Goal: Task Accomplishment & Management: Use online tool/utility

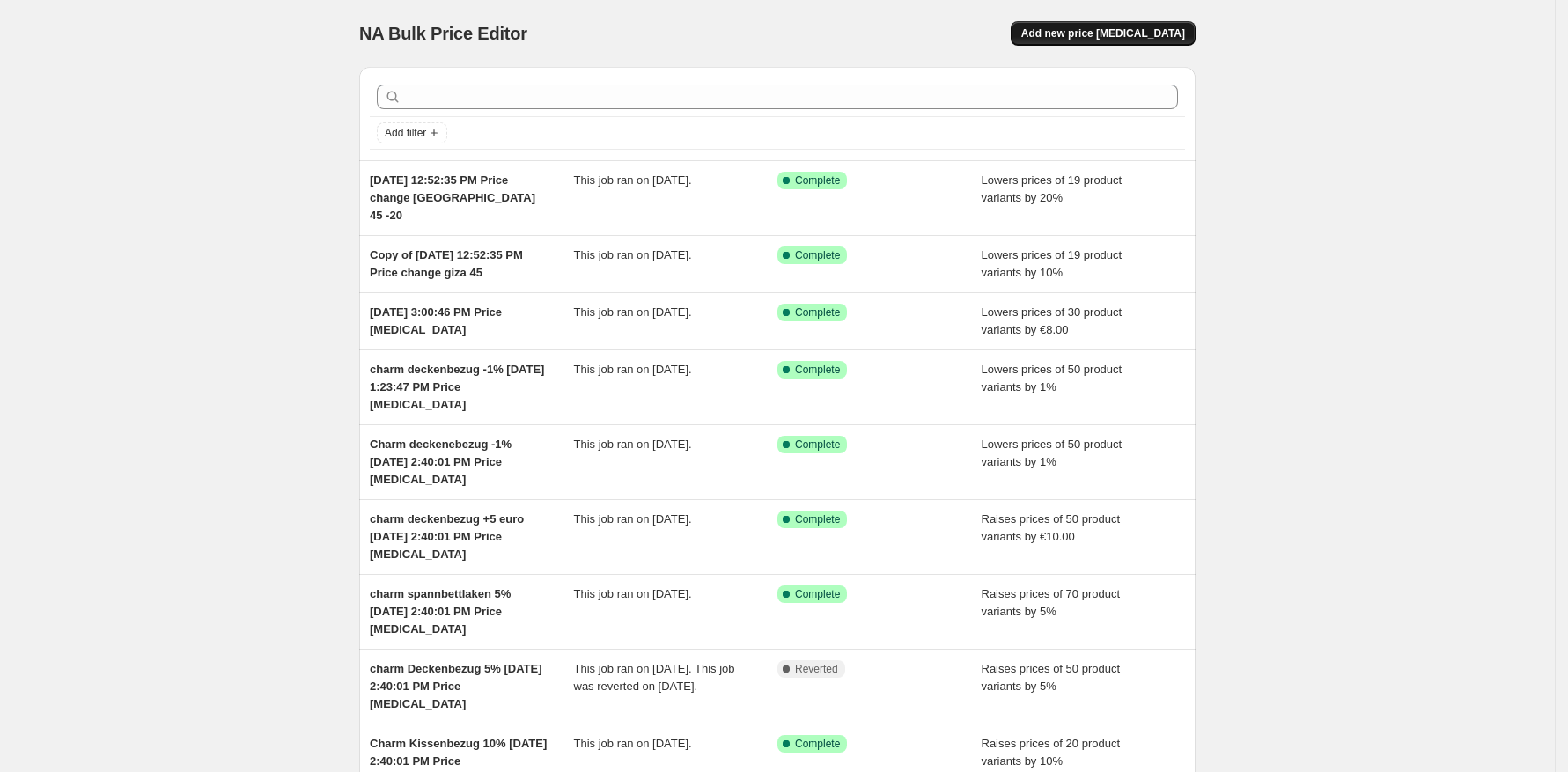
click at [1120, 39] on span "Add new price [MEDICAL_DATA]" at bounding box center [1103, 33] width 164 height 14
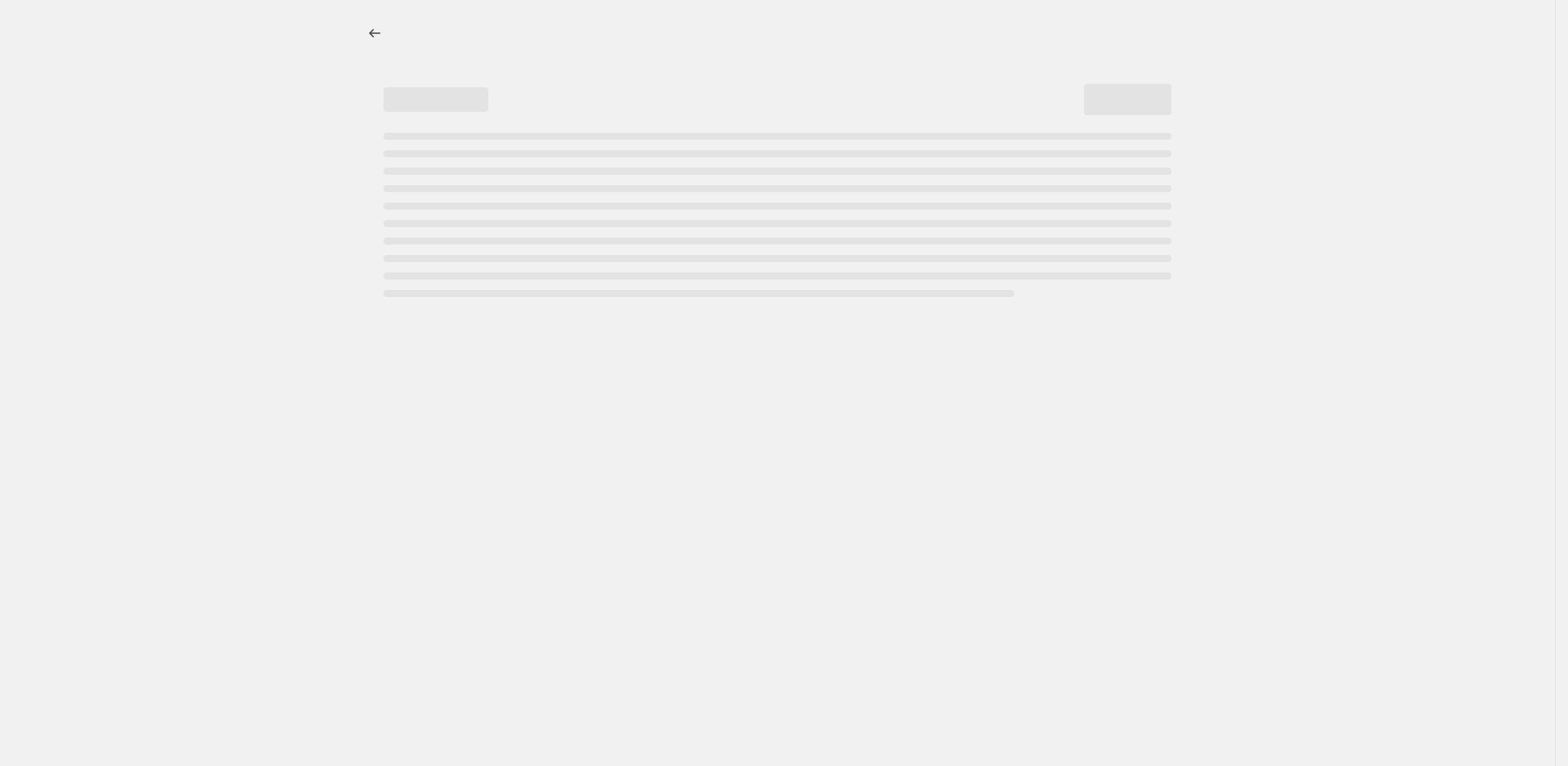
select select "percentage"
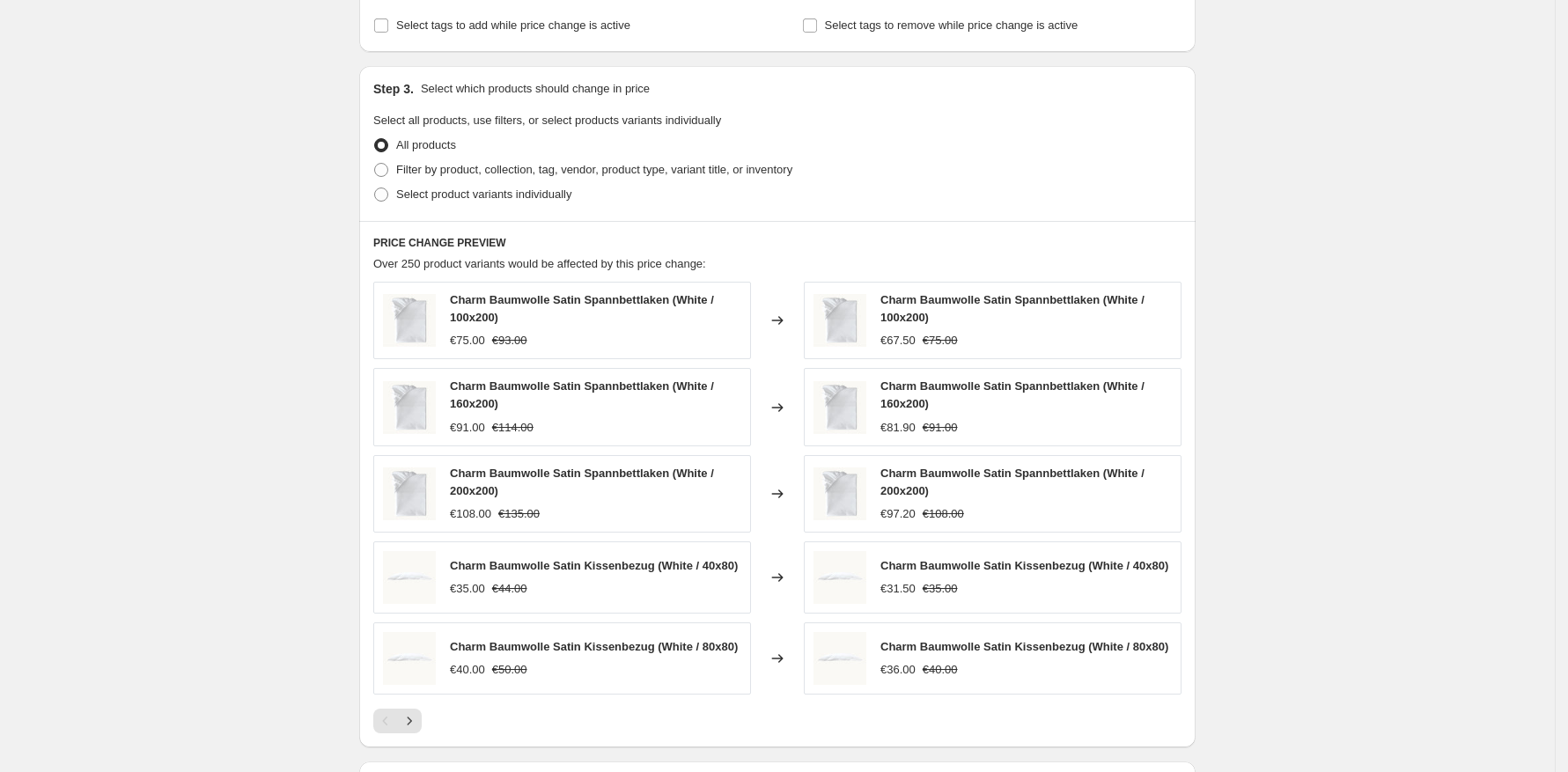
scroll to position [741, 0]
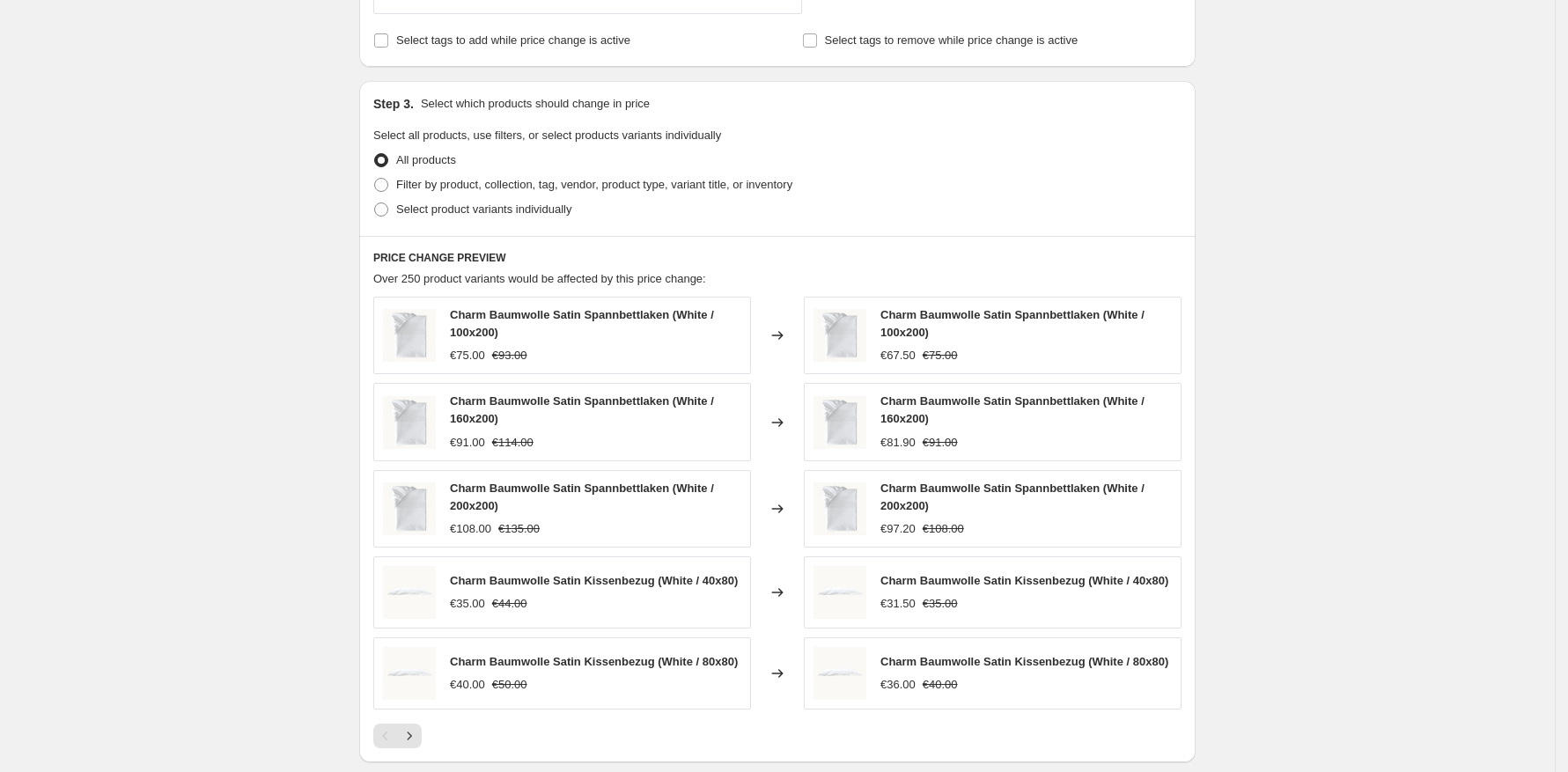
click at [497, 226] on div "Step 3. Select which products should change in price Select all products, use f…" at bounding box center [777, 159] width 836 height 155
click at [499, 215] on span "Select product variants individually" at bounding box center [484, 209] width 175 height 13
click at [375, 204] on input "Select product variants individually" at bounding box center [374, 203] width 1 height 1
radio input "true"
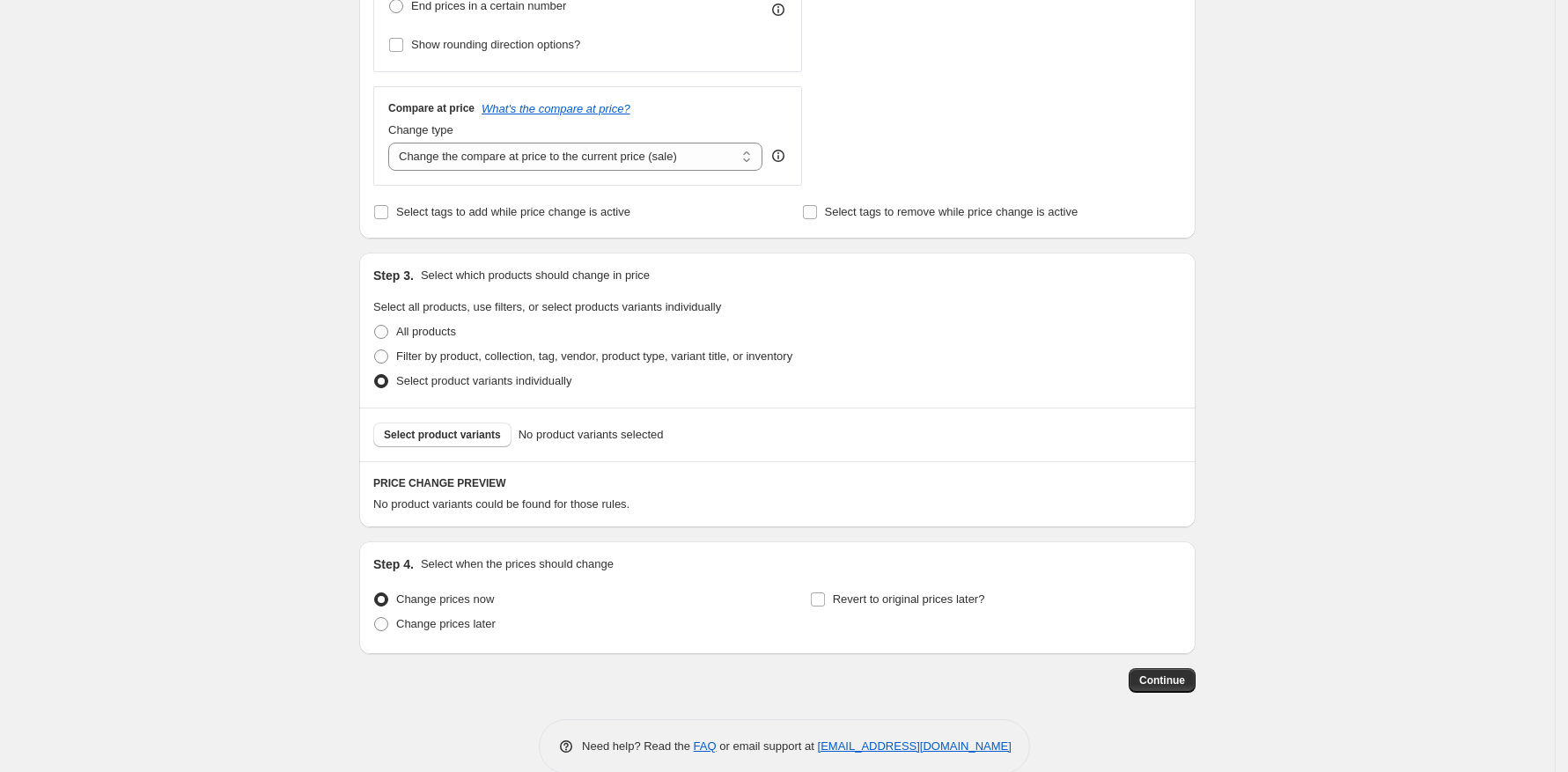
scroll to position [573, 0]
click at [467, 436] on span "Select product variants" at bounding box center [442, 433] width 117 height 14
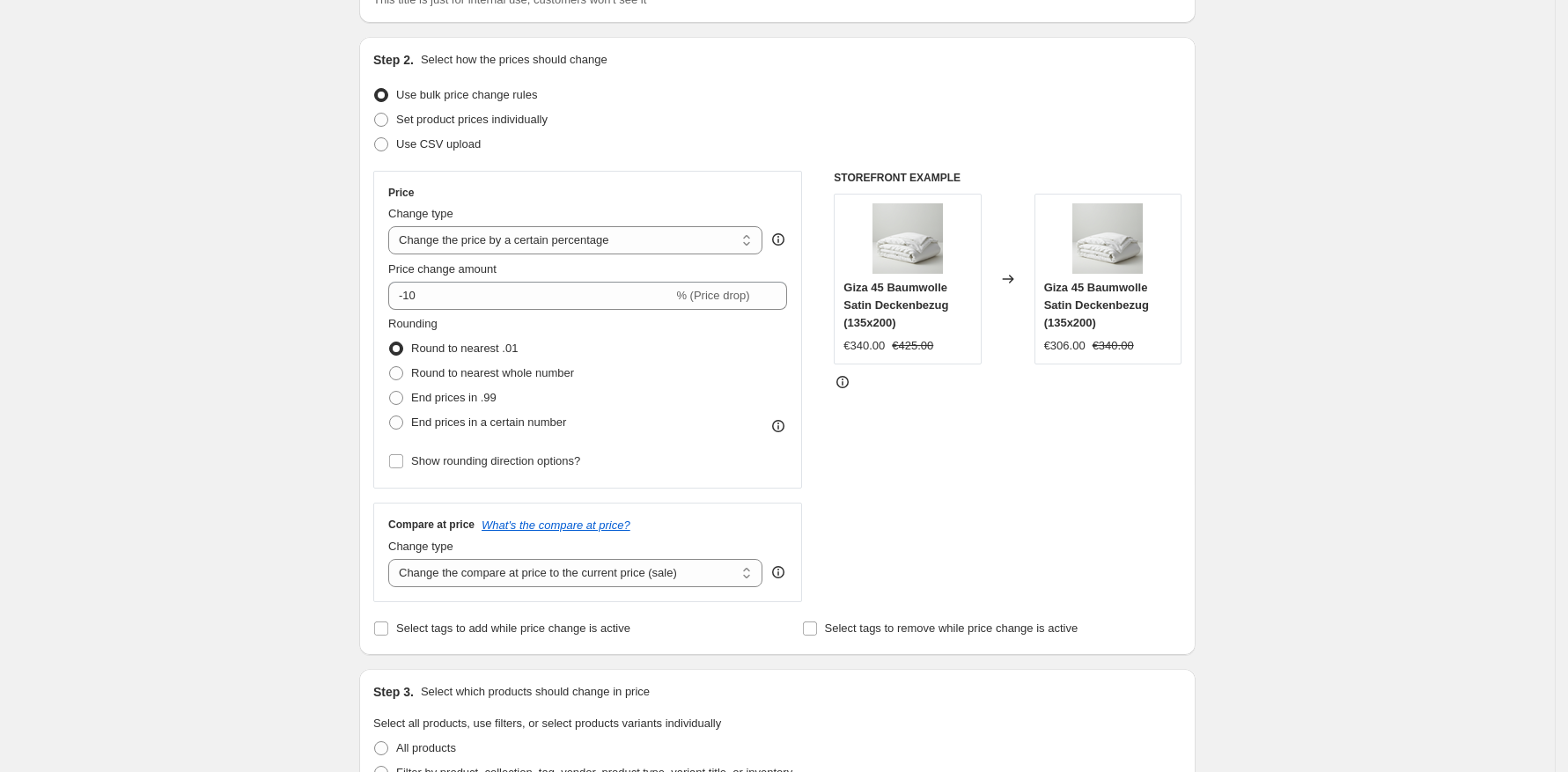
scroll to position [155, 0]
click at [524, 248] on select "Change the price to a certain amount Change the price by a certain amount Chang…" at bounding box center [575, 239] width 374 height 28
select select "ecap"
click at [395, 225] on select "Change the price to a certain amount Change the price by a certain amount Chang…" at bounding box center [575, 239] width 374 height 28
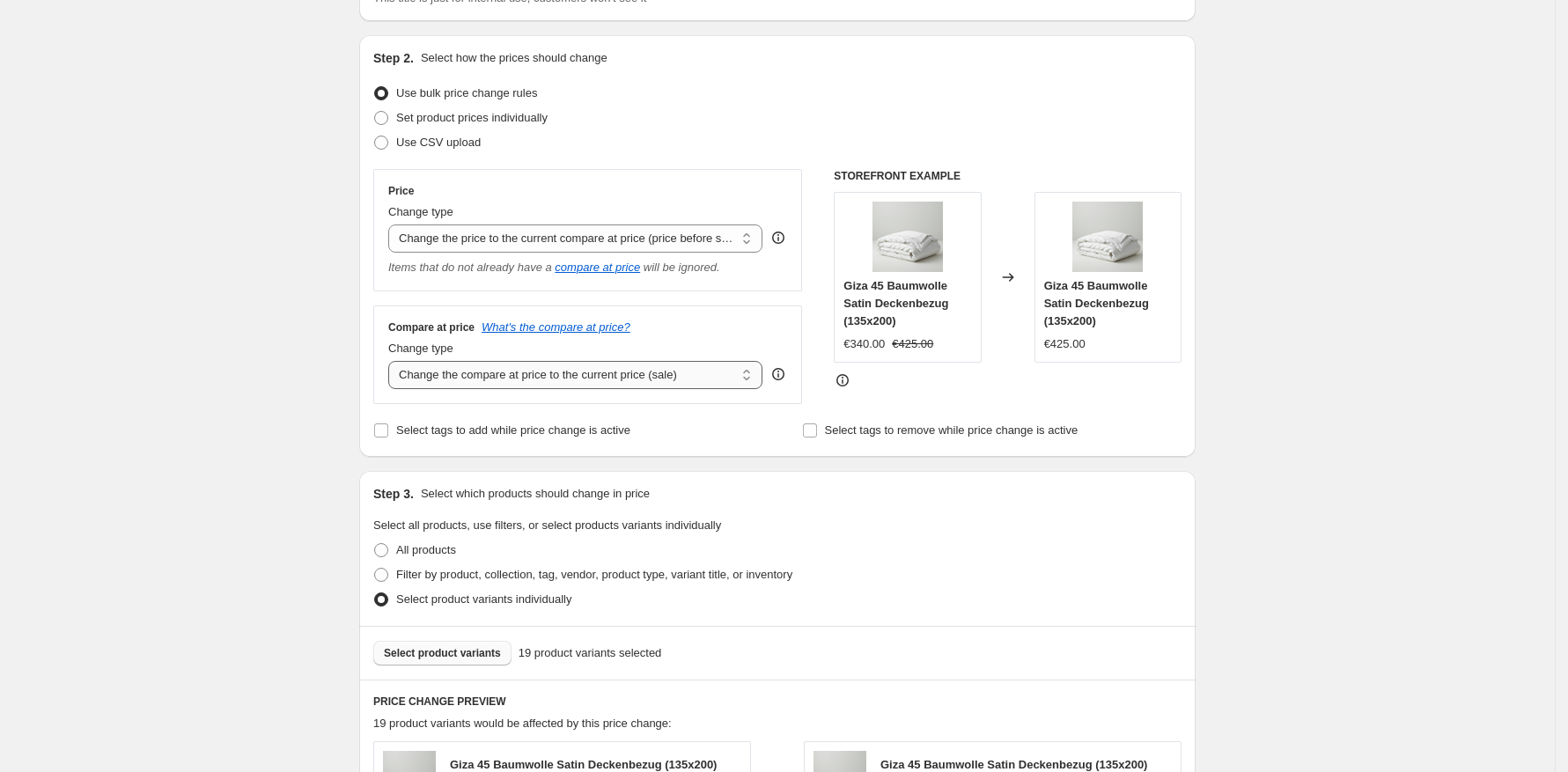
click at [593, 381] on select "Change the compare at price to the current price (sale) Change the compare at p…" at bounding box center [575, 375] width 374 height 28
select select "no_change"
click at [395, 362] on select "Change the compare at price to the current price (sale) Change the compare at p…" at bounding box center [575, 375] width 374 height 28
click at [1373, 402] on div "Create new price [MEDICAL_DATA]. This page is ready Create new price [MEDICAL_D…" at bounding box center [777, 654] width 1555 height 1619
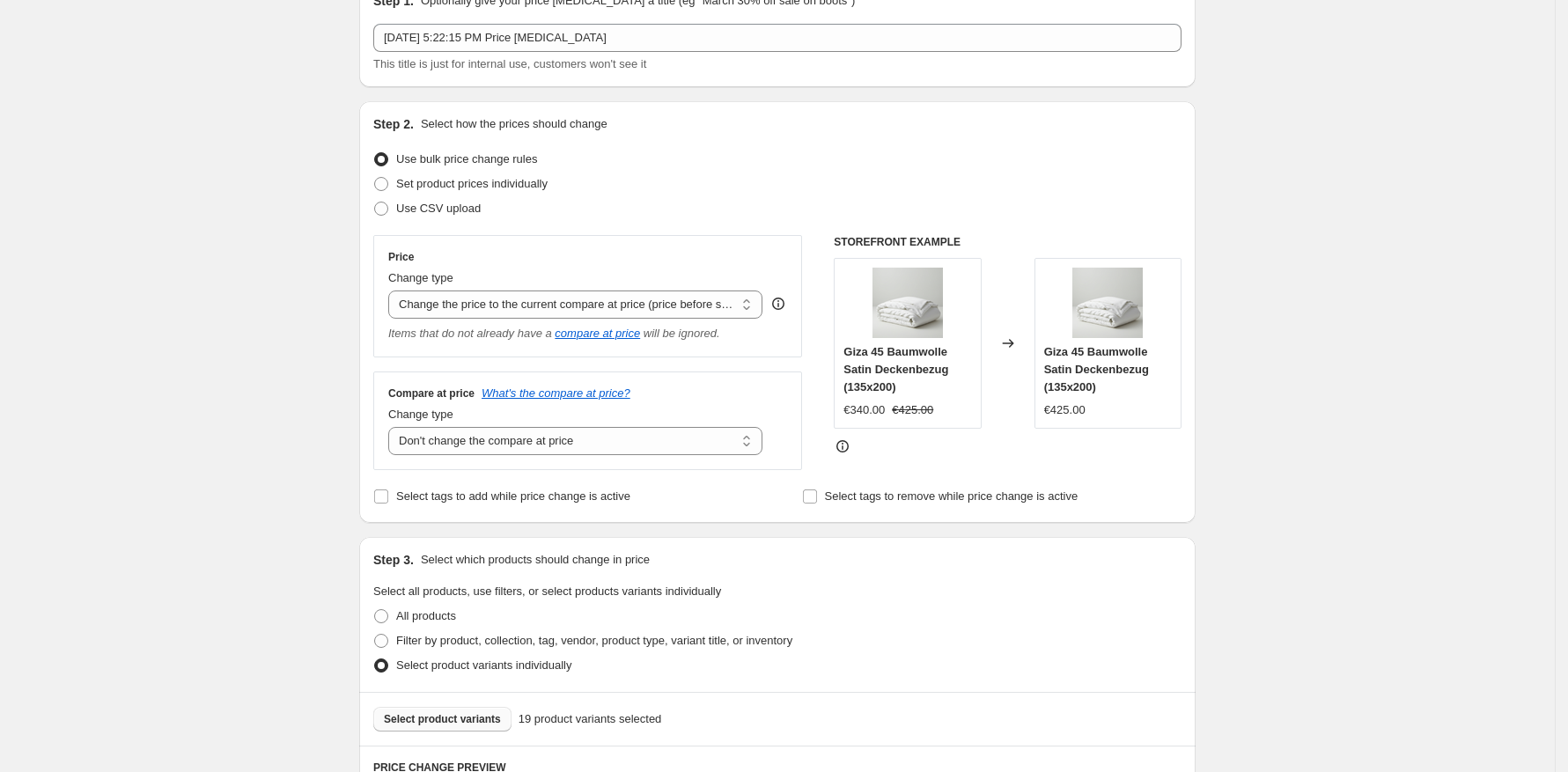
scroll to position [0, 0]
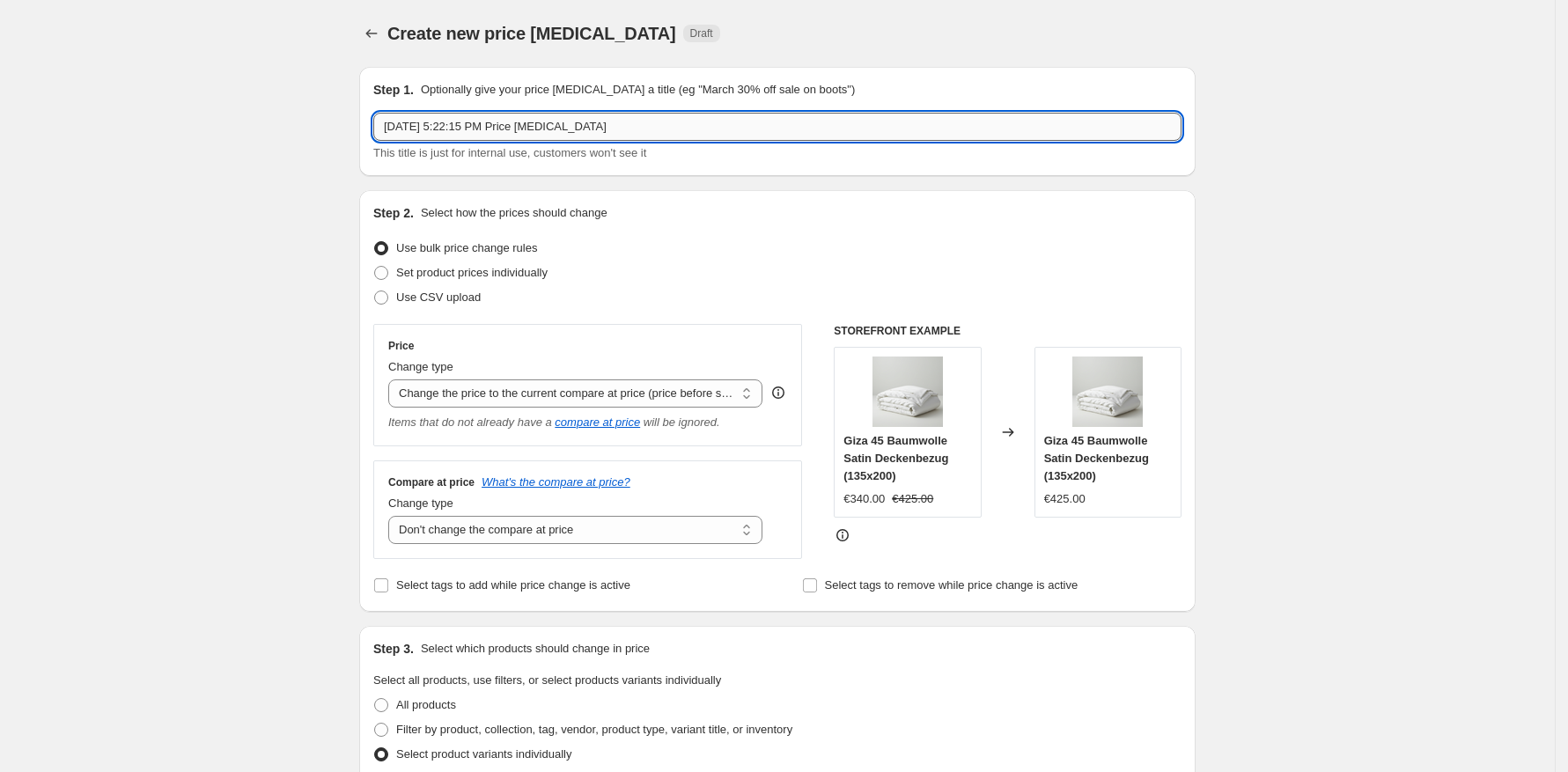
click at [601, 124] on input "[DATE] 5:22:15 PM Price [MEDICAL_DATA]" at bounding box center [777, 127] width 808 height 28
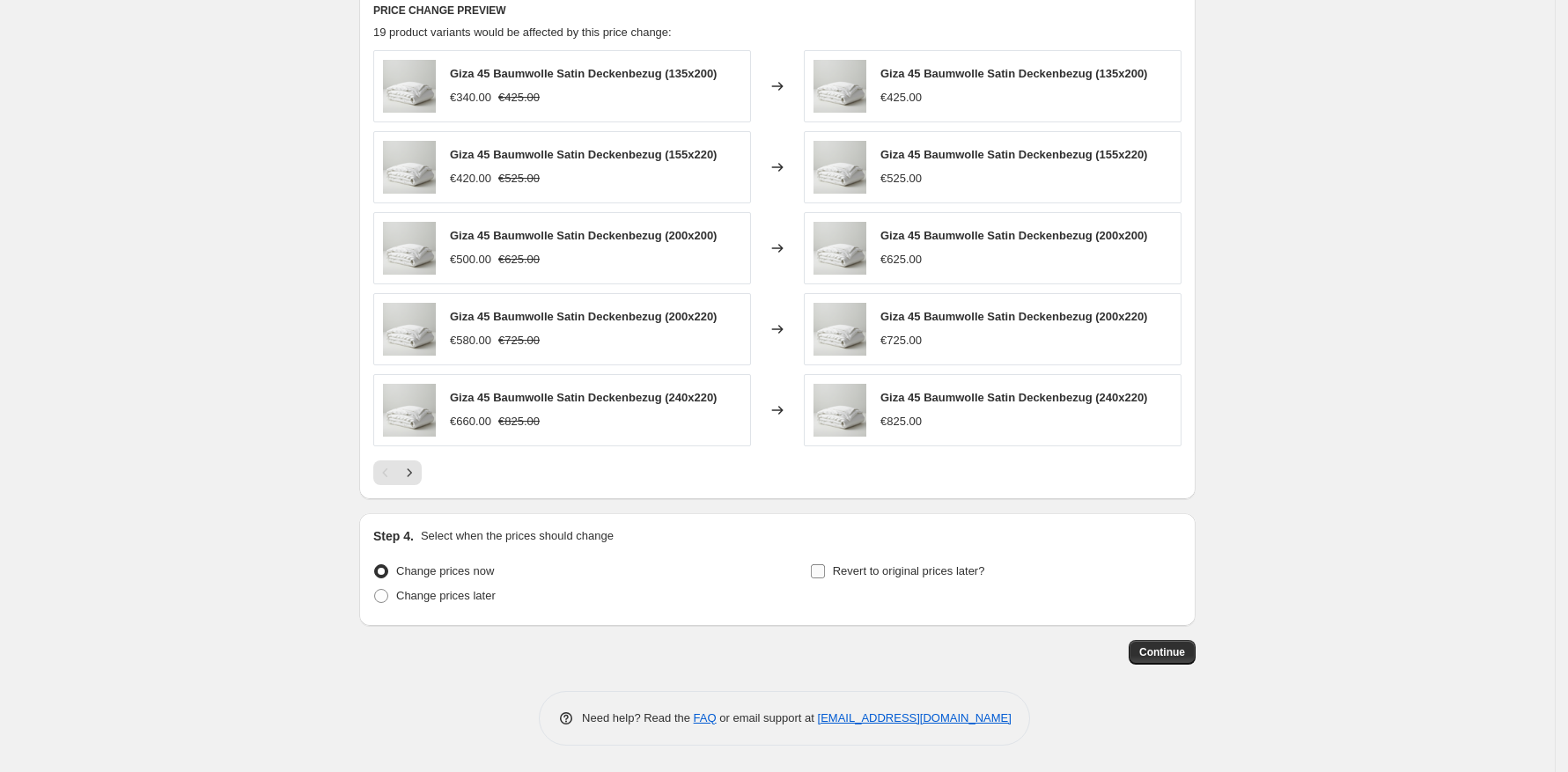
type input "Giza 45 remove discount 15 days"
click at [838, 569] on span "Revert to original prices later?" at bounding box center [908, 571] width 152 height 13
click at [825, 569] on input "Revert to original prices later?" at bounding box center [817, 572] width 14 height 14
checkbox input "true"
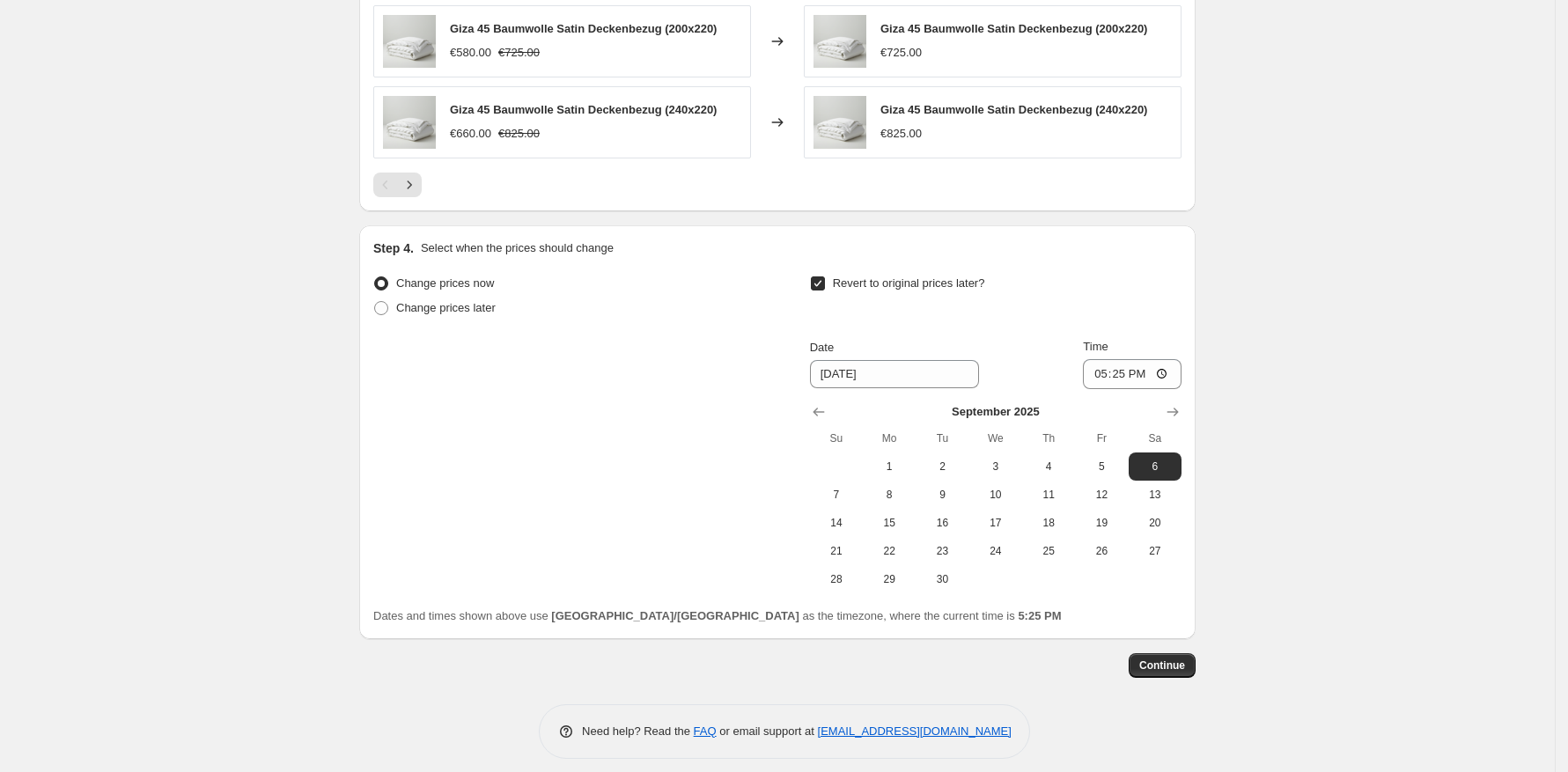
scroll to position [1148, 0]
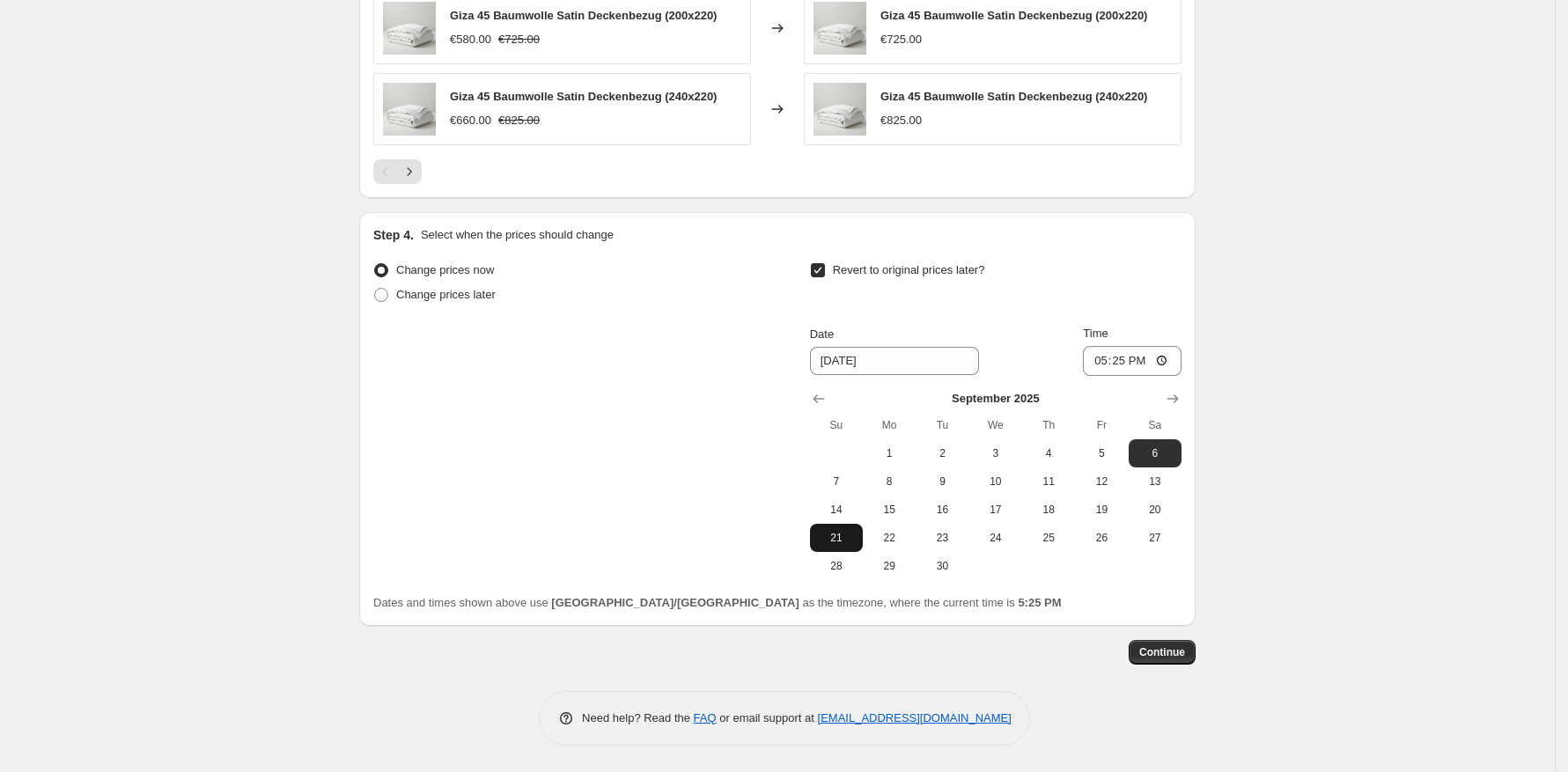
click at [848, 545] on span "21" at bounding box center [836, 538] width 39 height 14
type input "[DATE]"
click at [1174, 653] on span "Continue" at bounding box center [1162, 653] width 46 height 14
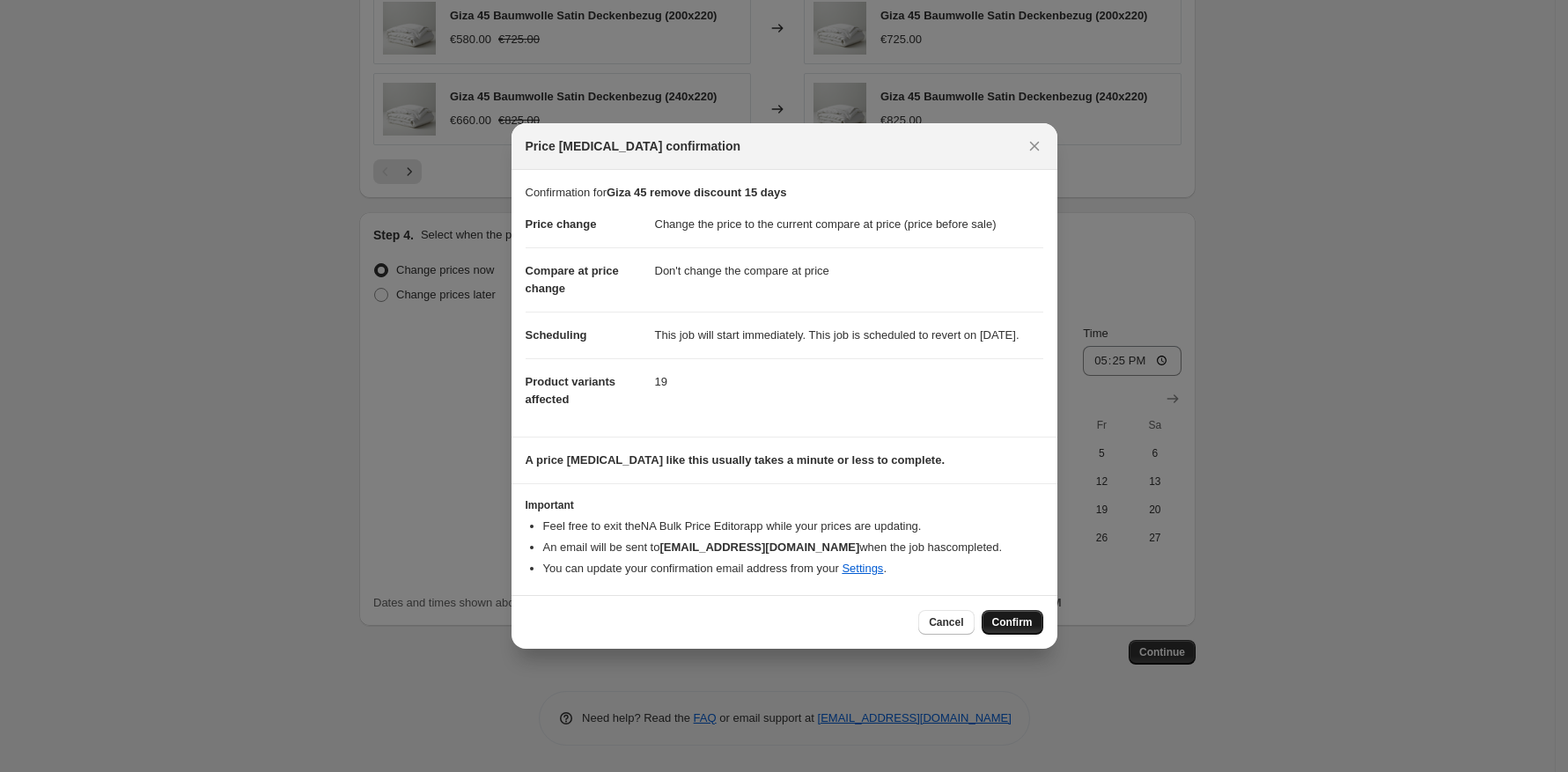
click at [1010, 627] on span "Confirm" at bounding box center [1012, 623] width 41 height 14
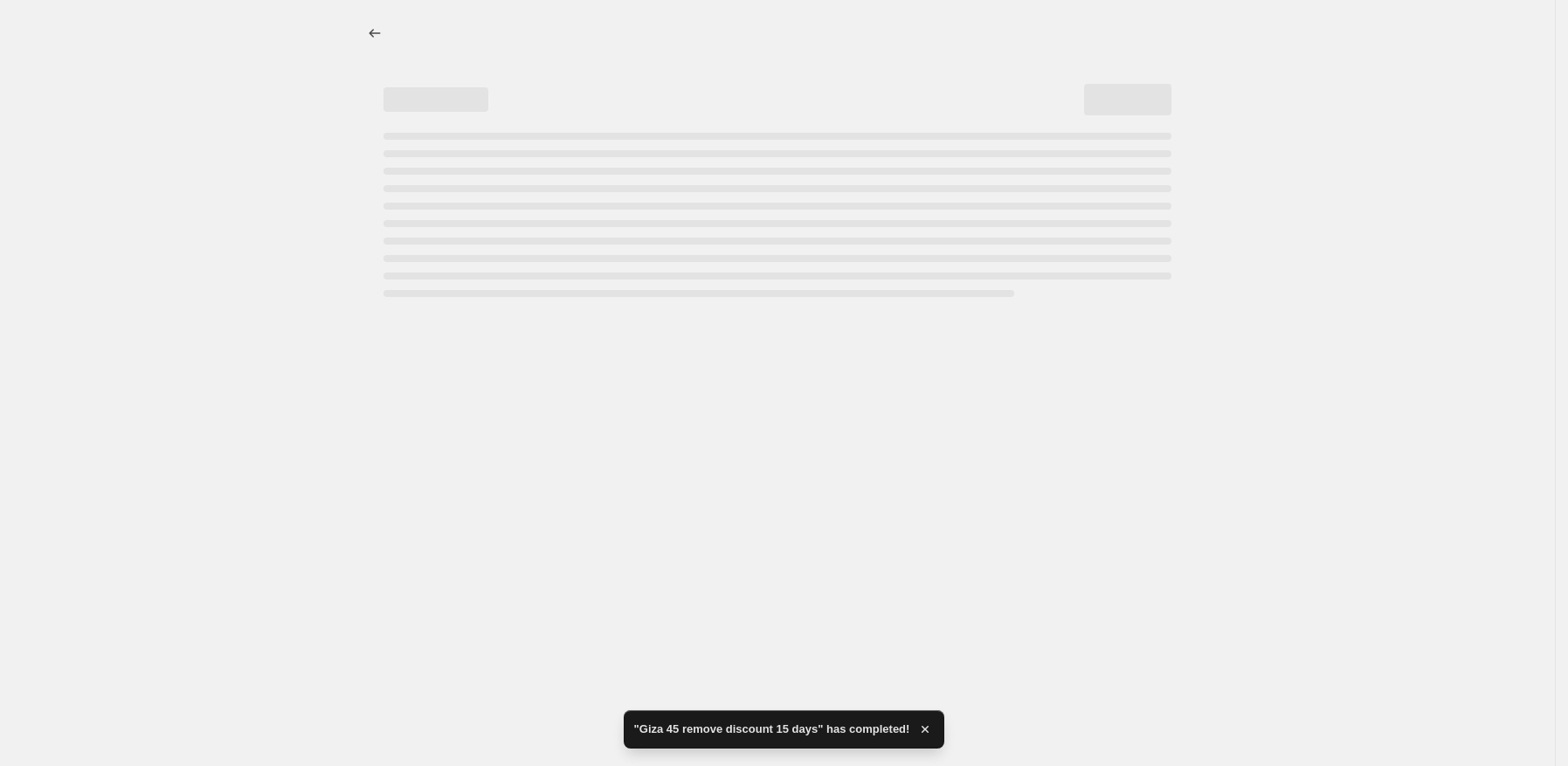
select select "ecap"
select select "no_change"
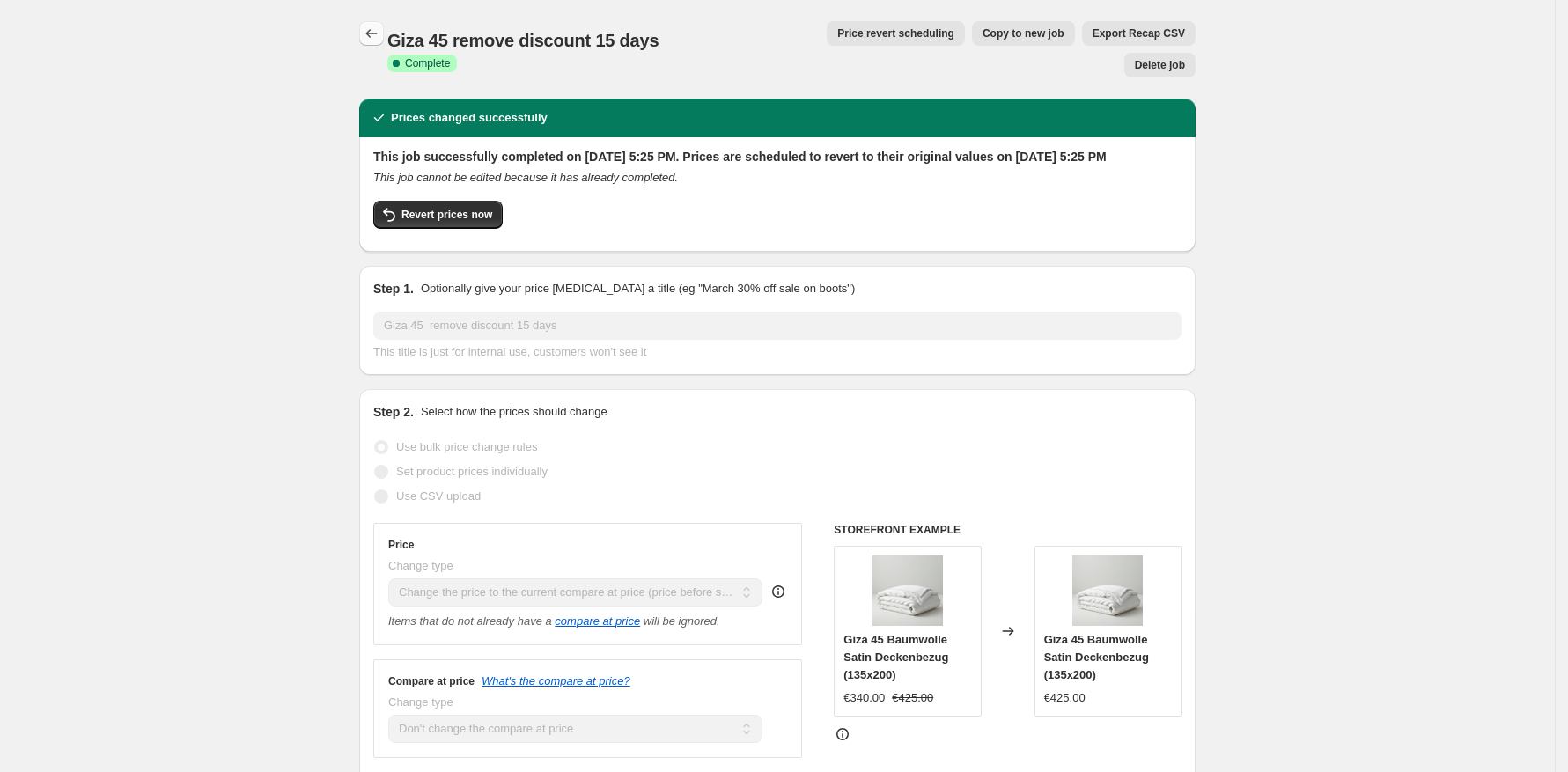
click at [381, 27] on icon "Price change jobs" at bounding box center [372, 33] width 18 height 18
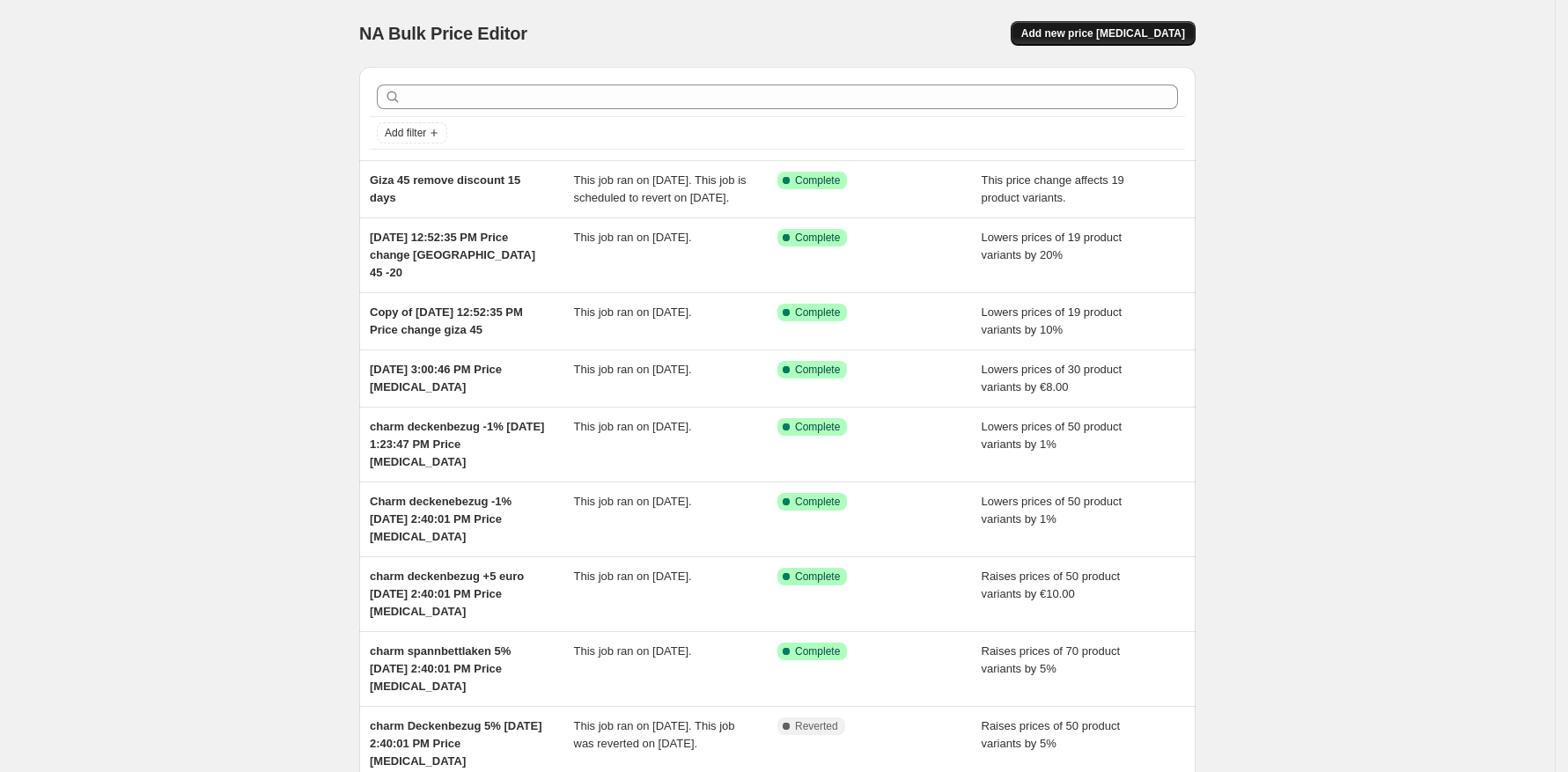
click at [1071, 37] on span "Add new price [MEDICAL_DATA]" at bounding box center [1103, 33] width 164 height 14
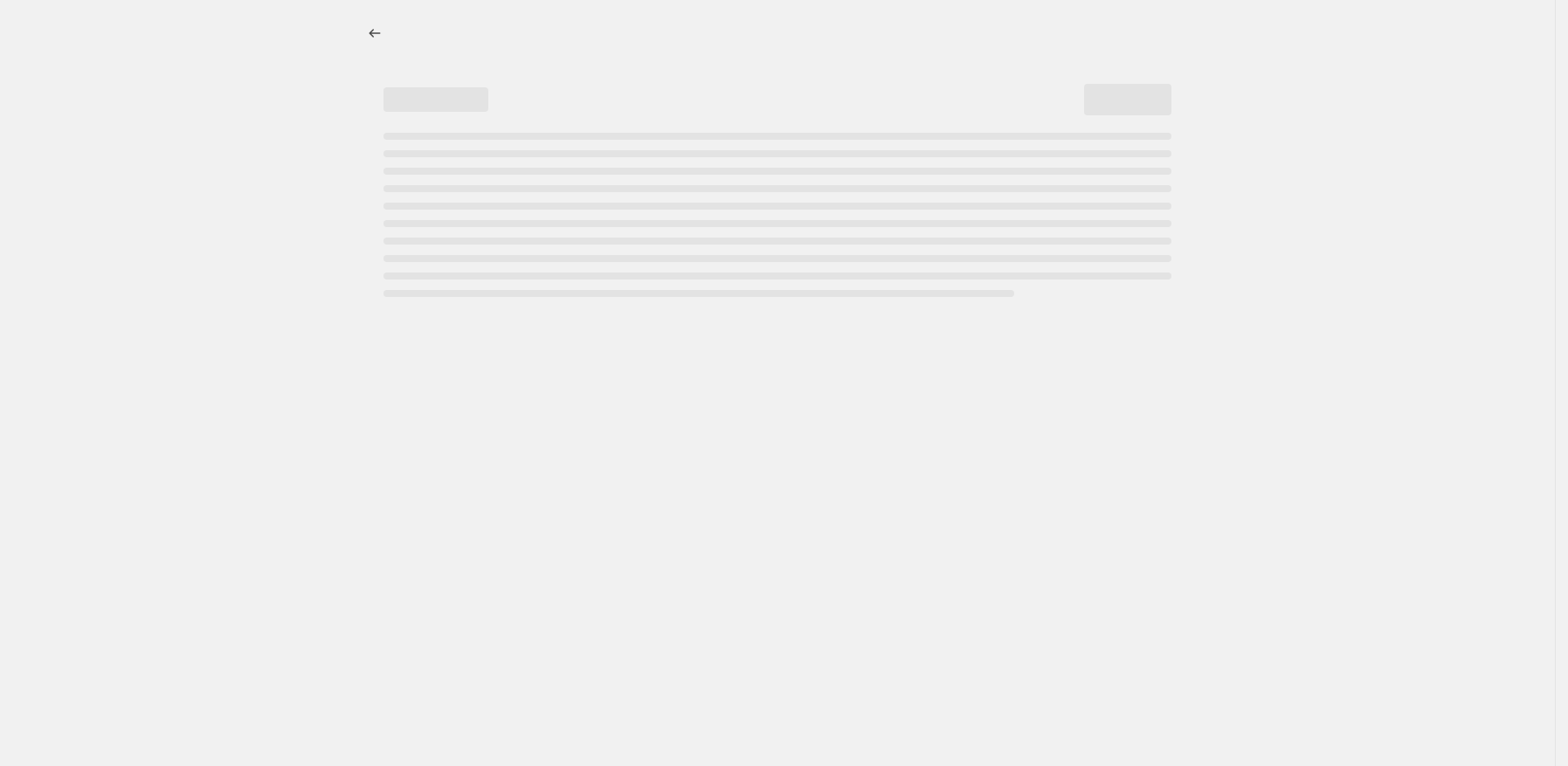
select select "percentage"
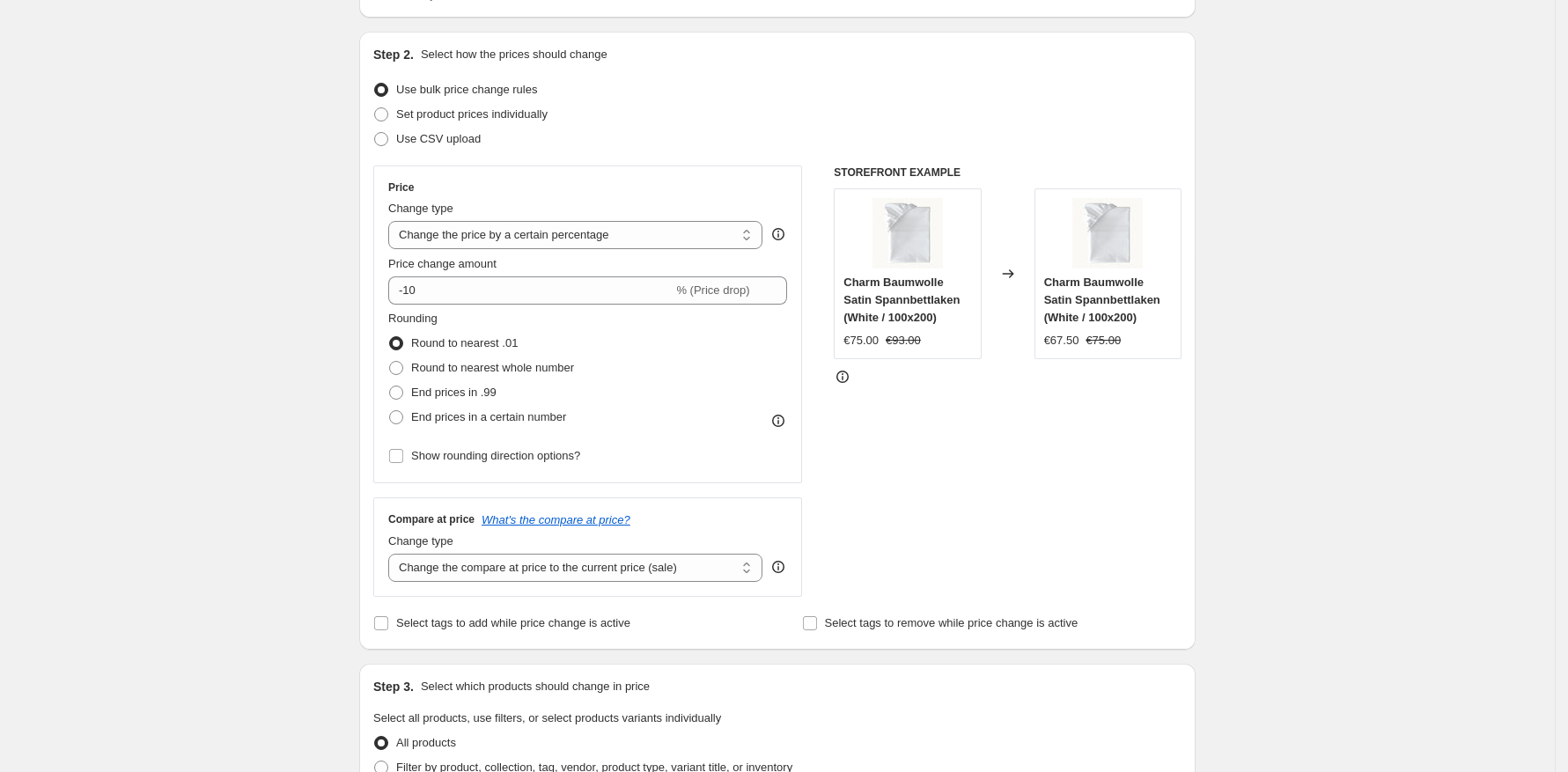
scroll to position [160, 0]
click at [579, 558] on select "Change the compare at price to the current price (sale) Change the compare at p…" at bounding box center [575, 567] width 374 height 28
select select "percentage"
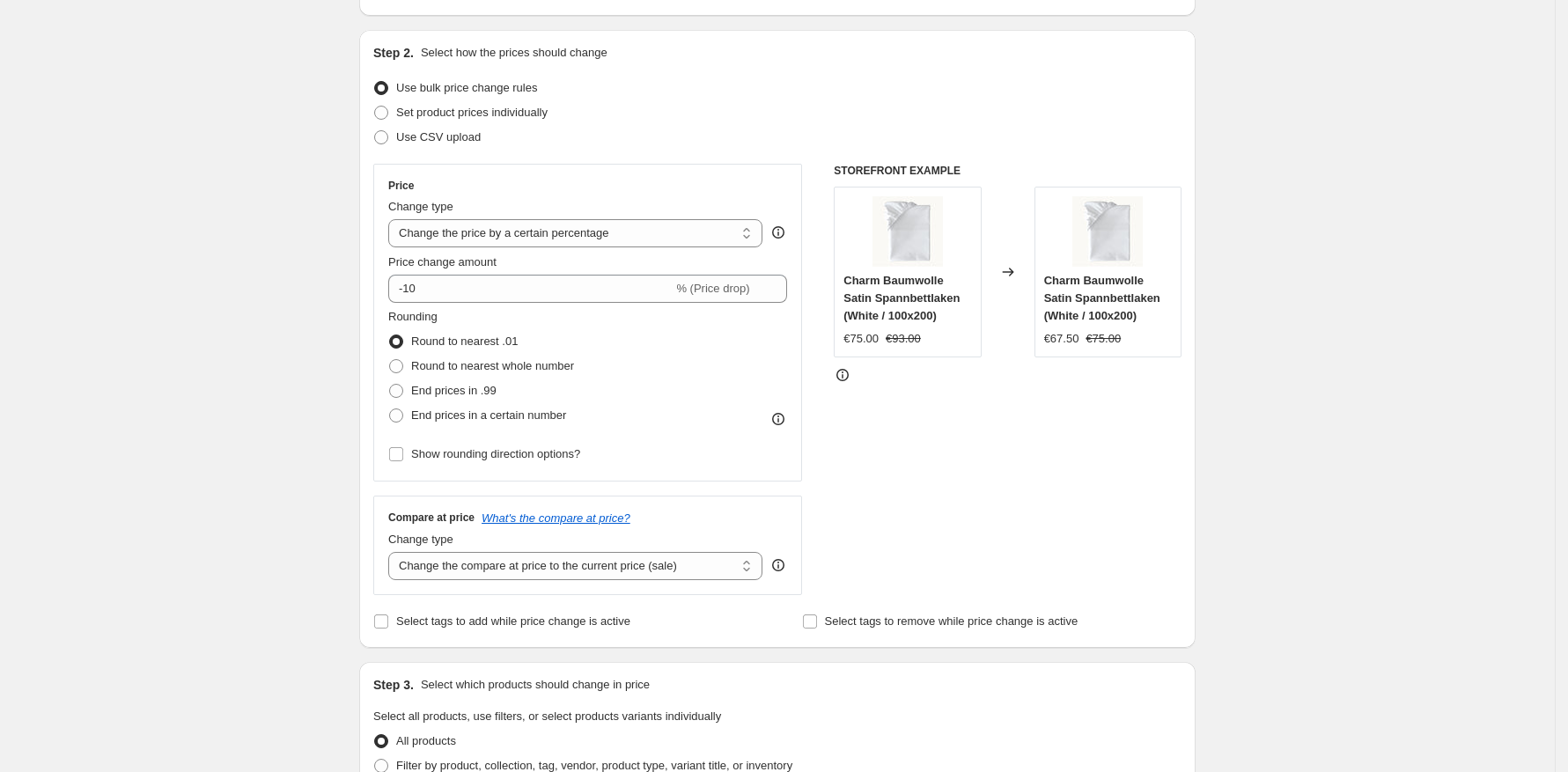
click at [395, 553] on select "Change the compare at price to the current price (sale) Change the compare at p…" at bounding box center [575, 567] width 374 height 28
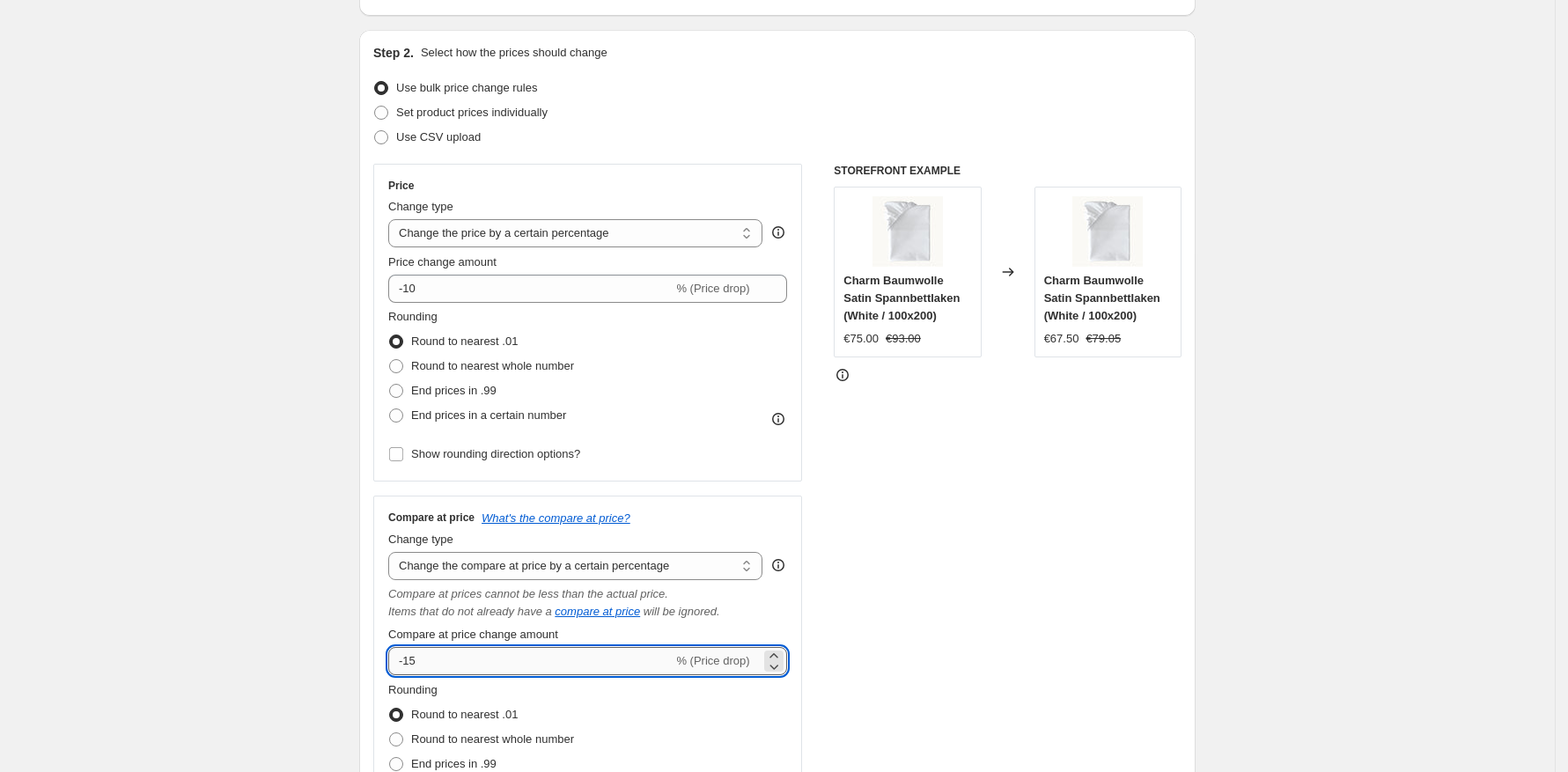
click at [529, 670] on input "-15" at bounding box center [530, 662] width 285 height 28
type input "3"
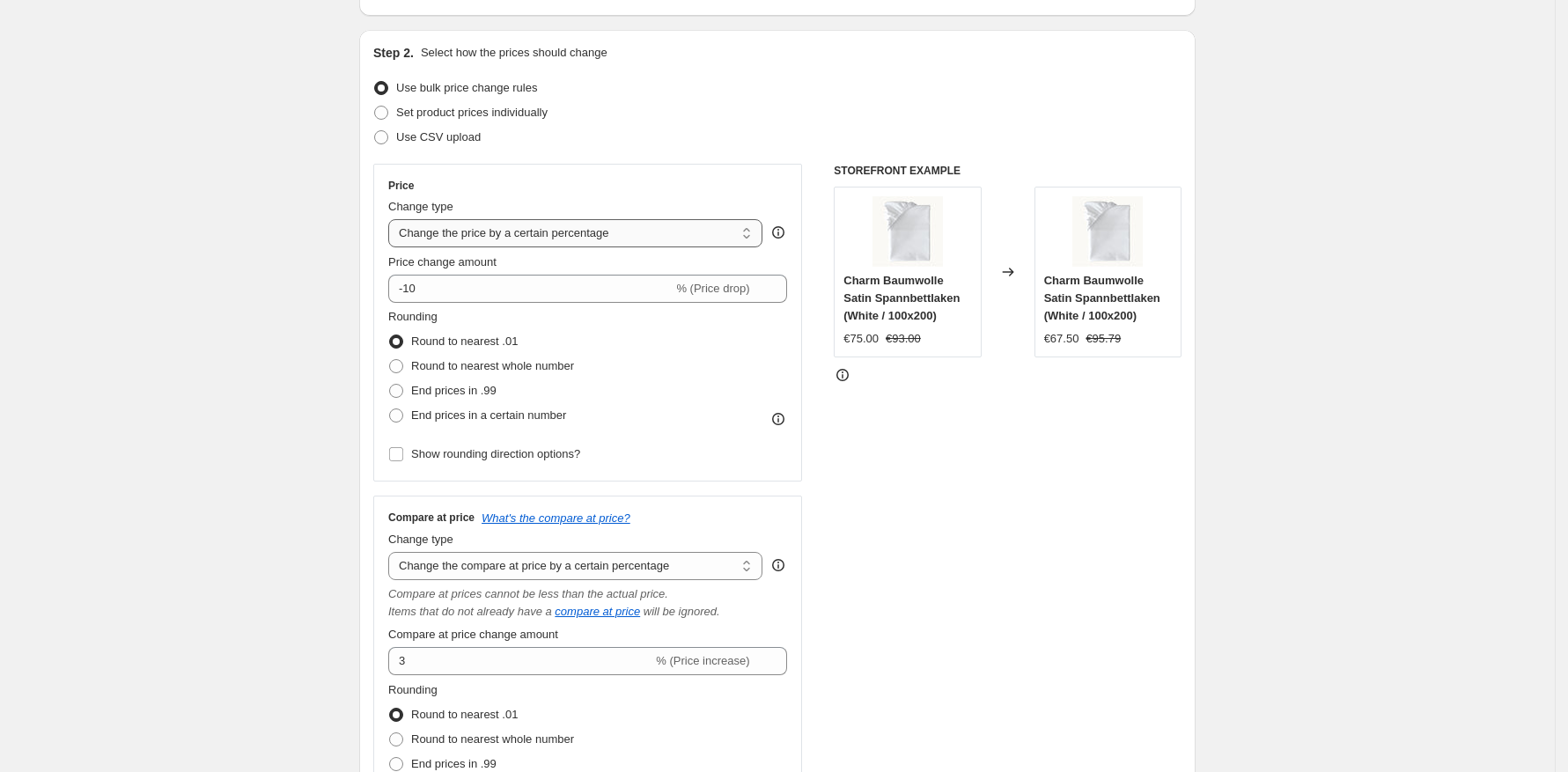
click at [484, 230] on select "Change the price to a certain amount Change the price by a certain amount Chang…" at bounding box center [575, 234] width 374 height 28
click at [395, 219] on select "Change the price to a certain amount Change the price by a certain amount Chang…" at bounding box center [575, 234] width 374 height 28
click at [470, 300] on input "-10" at bounding box center [530, 289] width 285 height 28
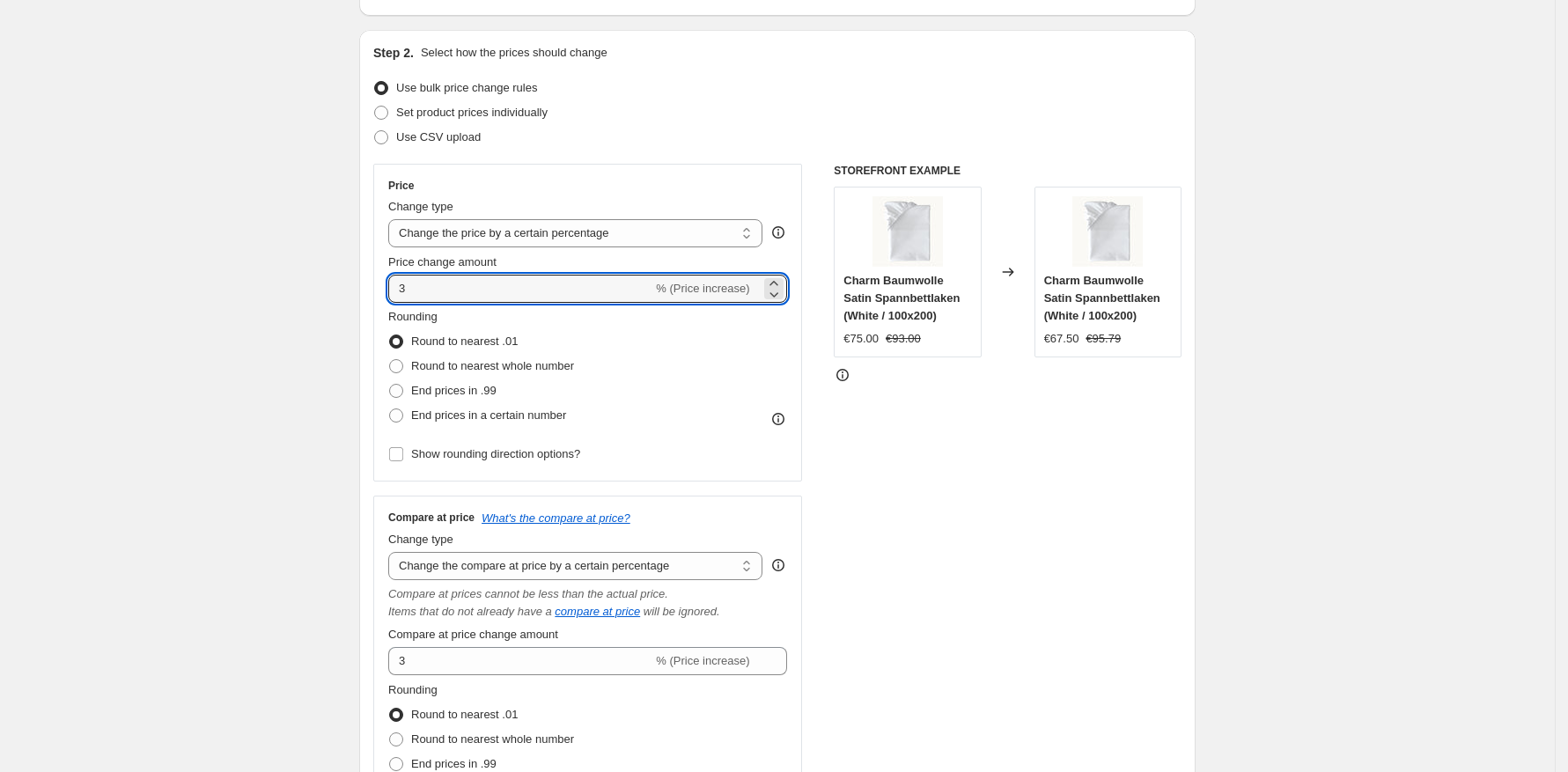
type input "3"
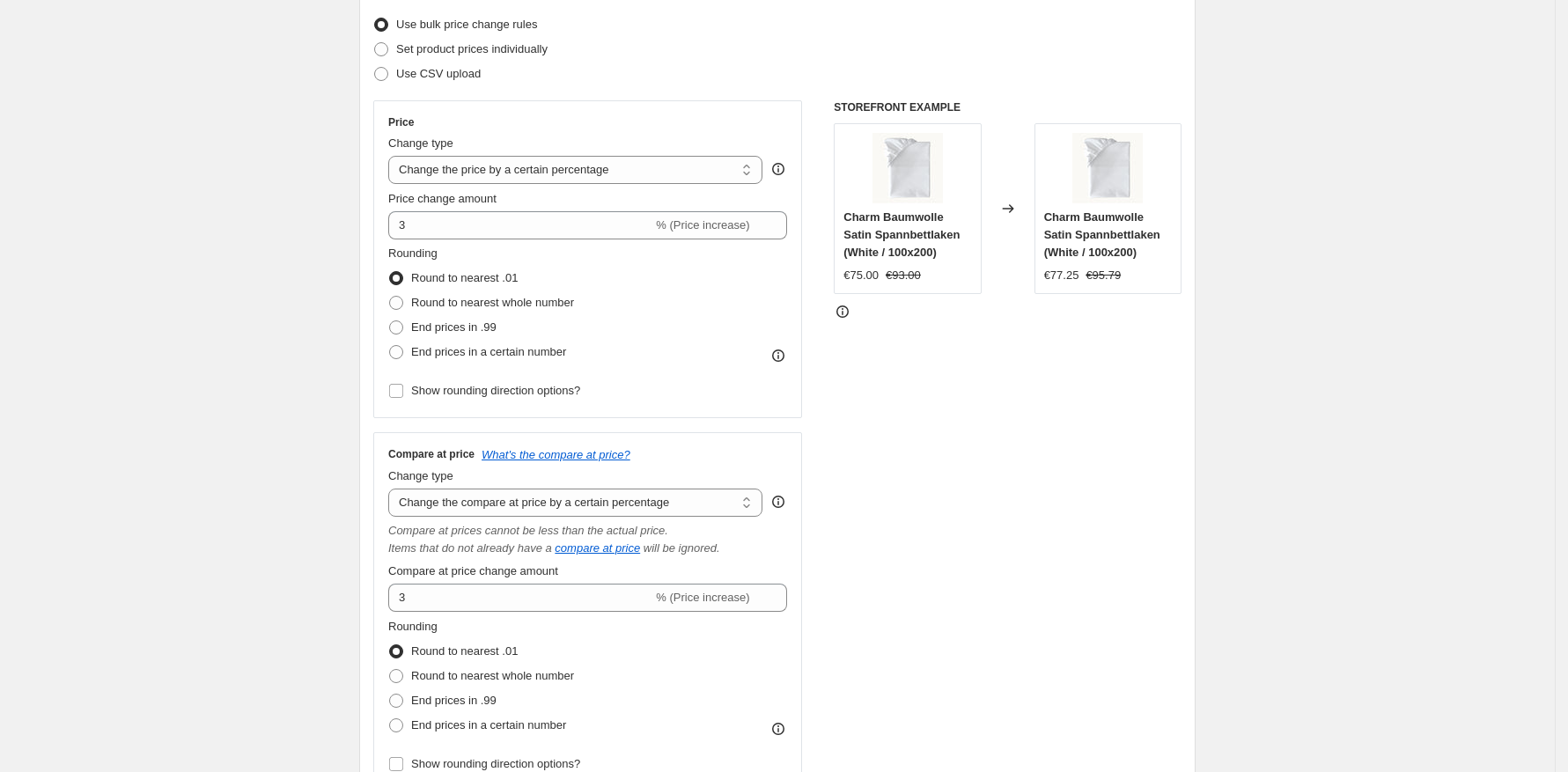
scroll to position [226, 0]
click at [470, 700] on span "End prices in .99" at bounding box center [454, 698] width 85 height 13
click at [390, 693] on input "End prices in .99" at bounding box center [389, 692] width 1 height 1
radio input "true"
click at [488, 724] on span "End prices in a certain number" at bounding box center [489, 723] width 155 height 13
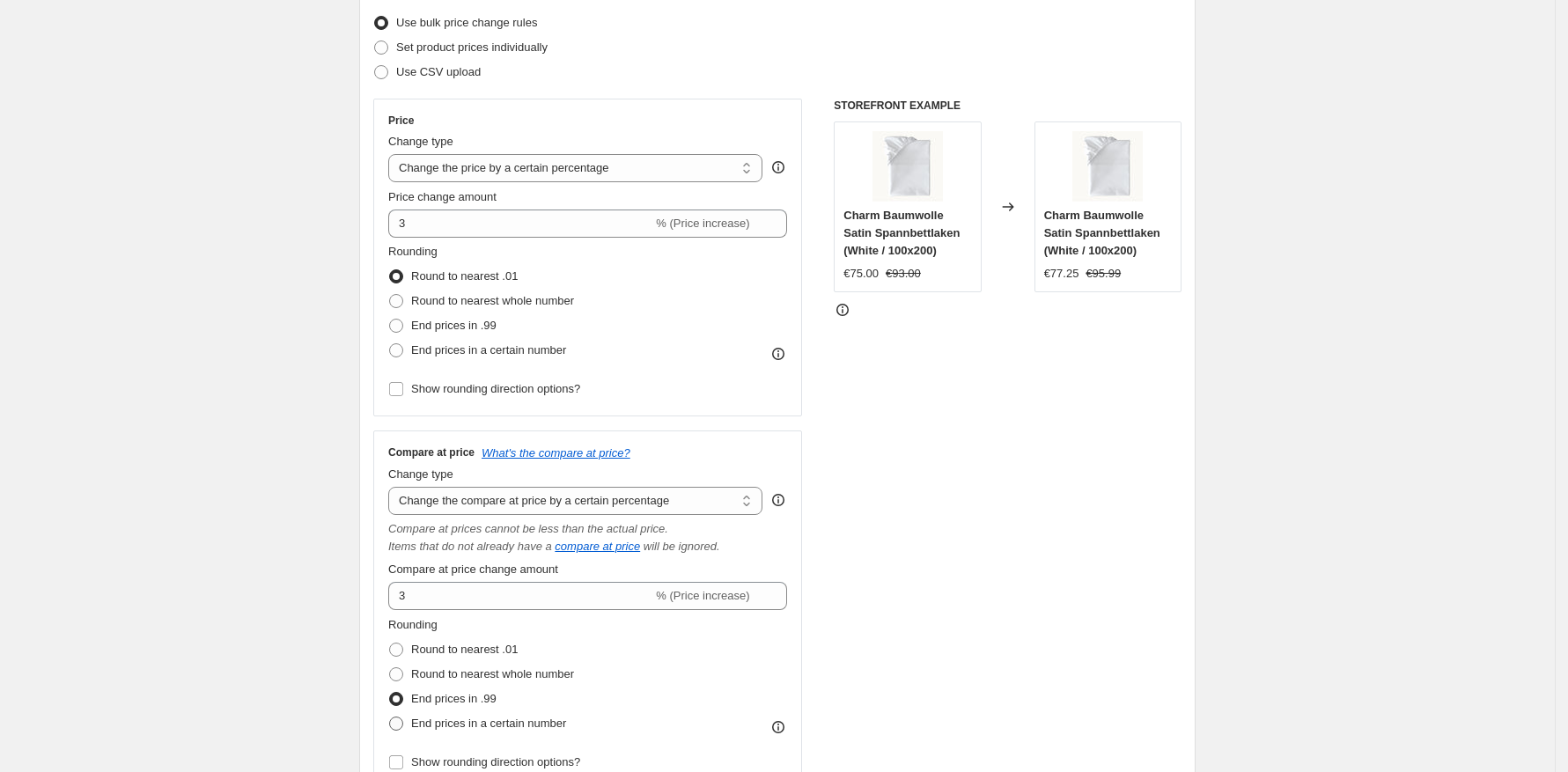
click at [390, 717] on input "End prices in a certain number" at bounding box center [389, 716] width 1 height 1
radio input "true"
click at [477, 675] on span "Round to nearest whole number" at bounding box center [492, 673] width 163 height 13
click at [390, 668] on input "Round to nearest whole number" at bounding box center [389, 667] width 1 height 1
radio input "true"
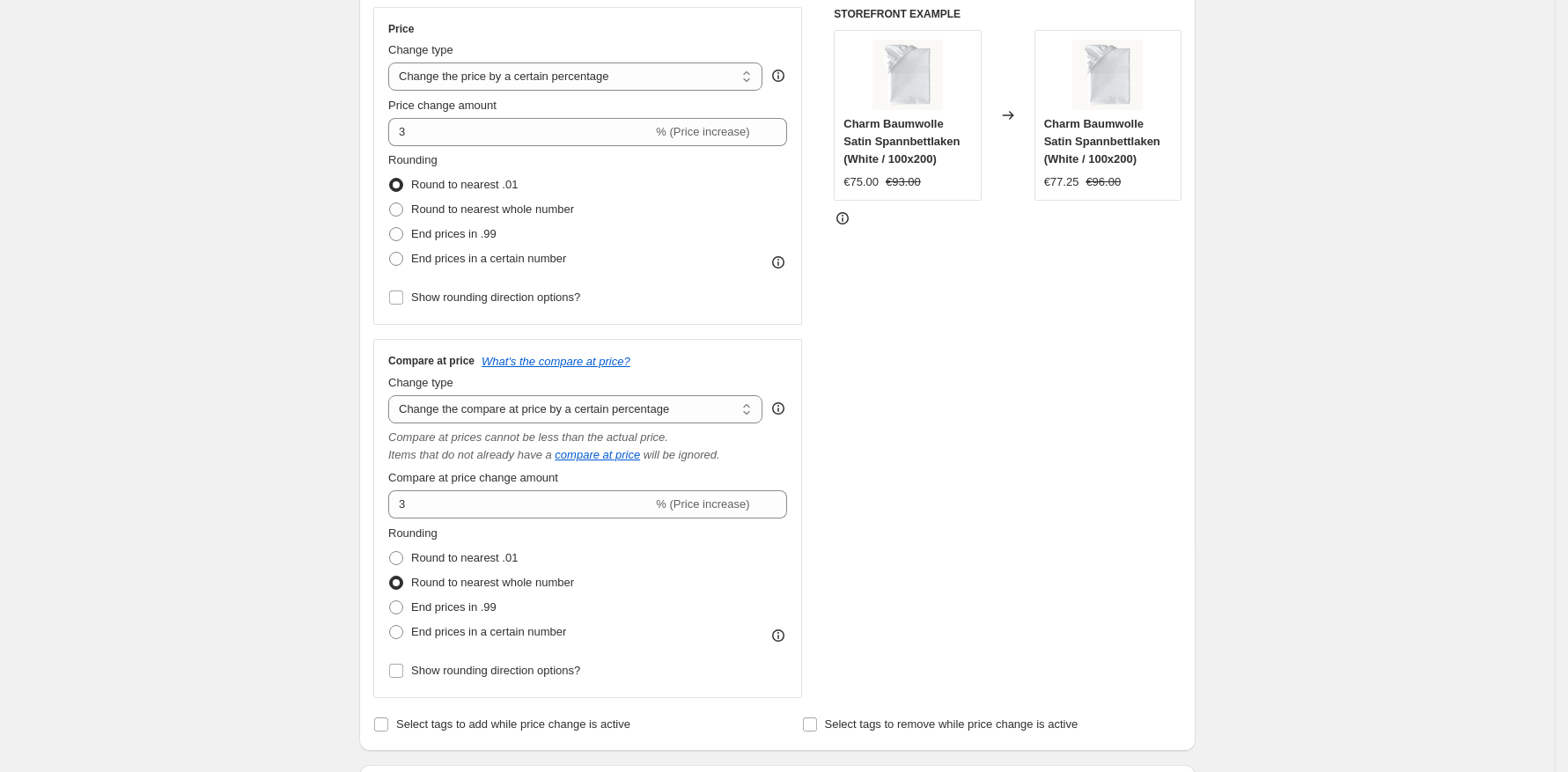
scroll to position [319, 0]
click at [514, 674] on span "Show rounding direction options?" at bounding box center [496, 668] width 169 height 13
click at [403, 674] on input "Show rounding direction options?" at bounding box center [396, 669] width 14 height 14
checkbox input "true"
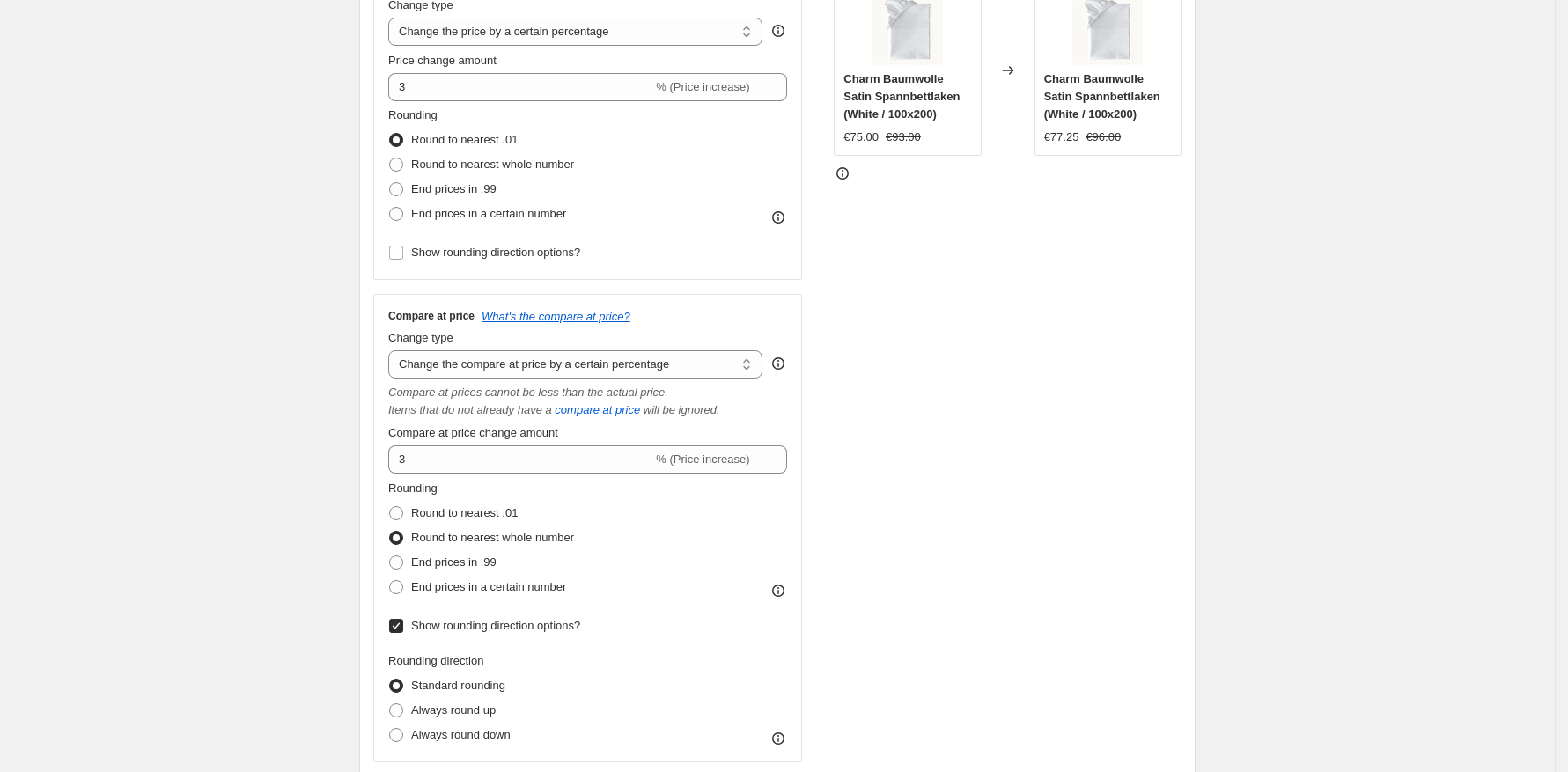
scroll to position [367, 0]
click at [491, 704] on span "Always round up" at bounding box center [454, 705] width 85 height 13
click at [390, 700] on input "Always round up" at bounding box center [389, 699] width 1 height 1
radio input "true"
click at [484, 731] on span "Always round down" at bounding box center [461, 730] width 100 height 13
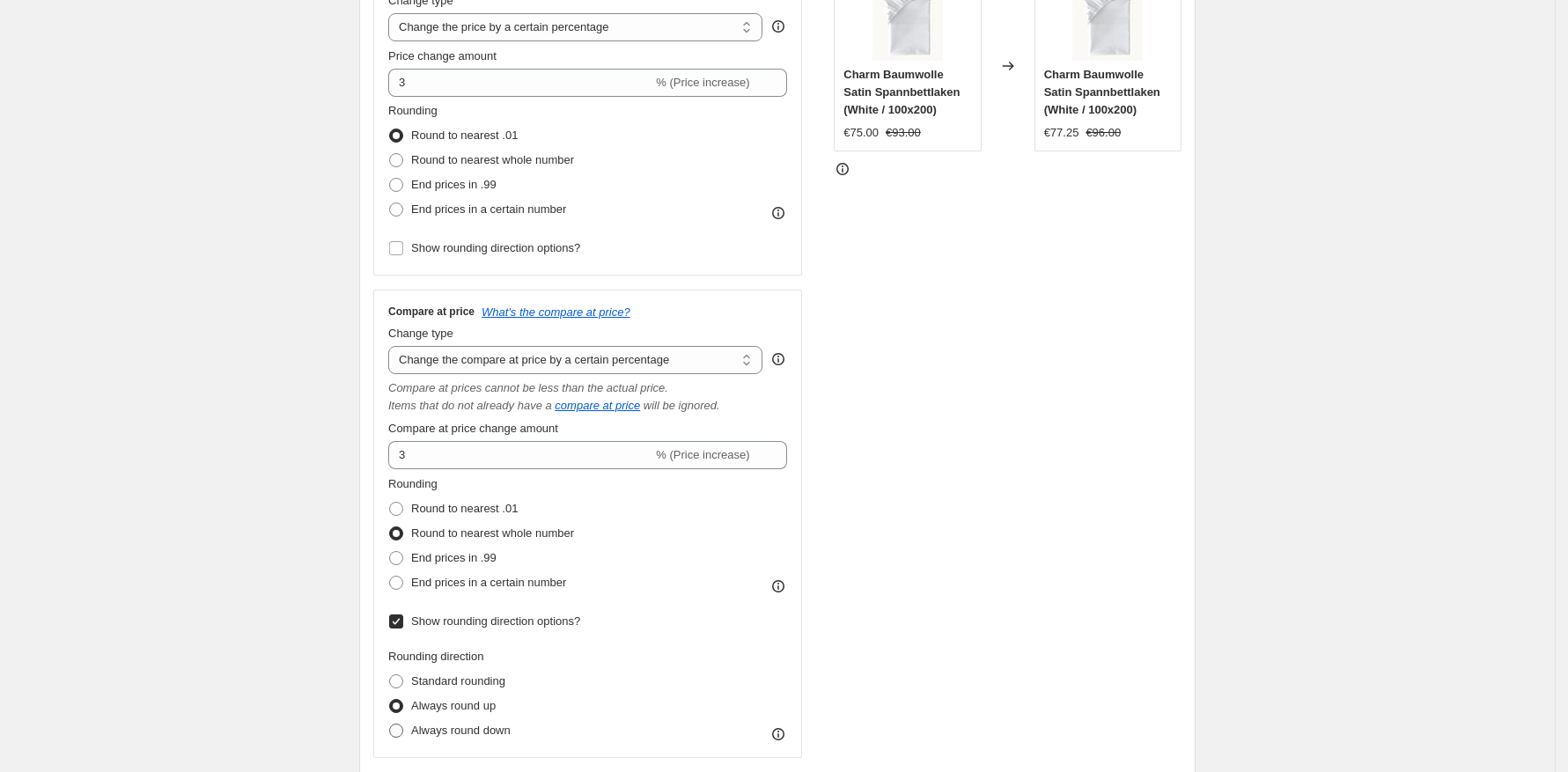
click at [390, 724] on input "Always round down" at bounding box center [389, 724] width 1 height 1
radio input "true"
click at [477, 705] on span "Always round up" at bounding box center [454, 705] width 85 height 13
click at [390, 700] on input "Always round up" at bounding box center [389, 699] width 1 height 1
radio input "true"
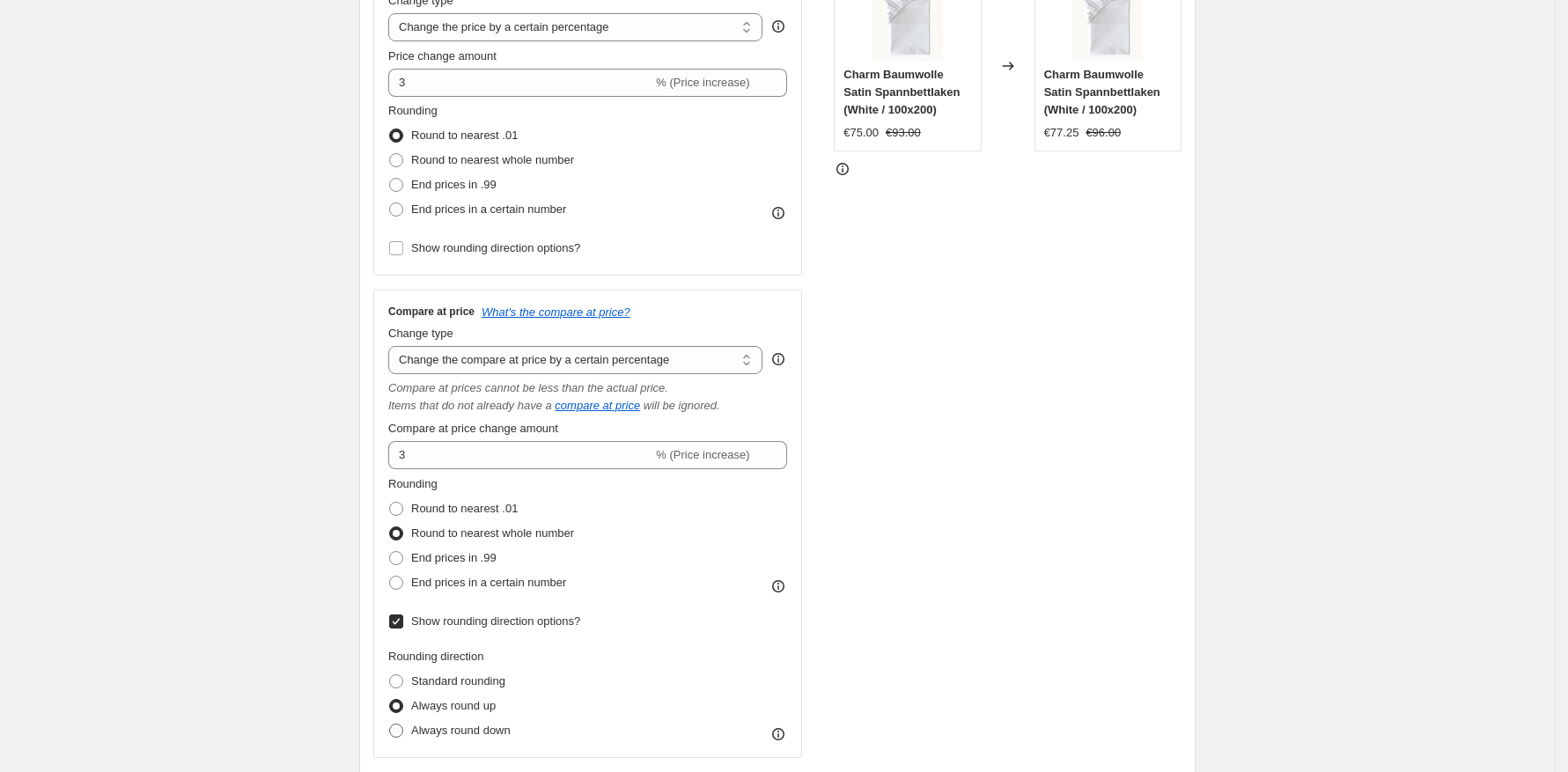
click at [479, 731] on span "Always round down" at bounding box center [461, 730] width 100 height 13
click at [390, 724] on input "Always round down" at bounding box center [389, 724] width 1 height 1
radio input "true"
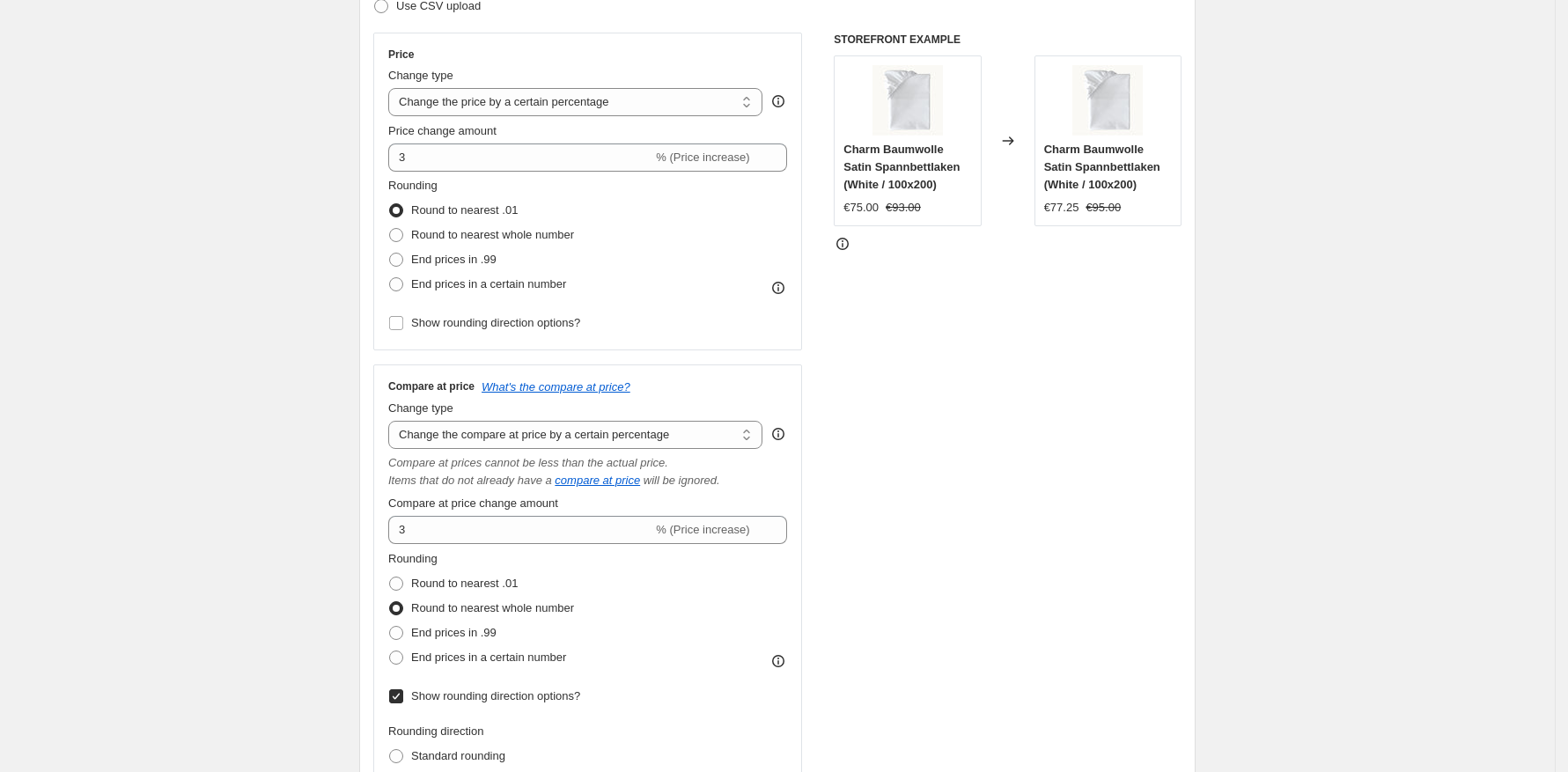
scroll to position [127, 0]
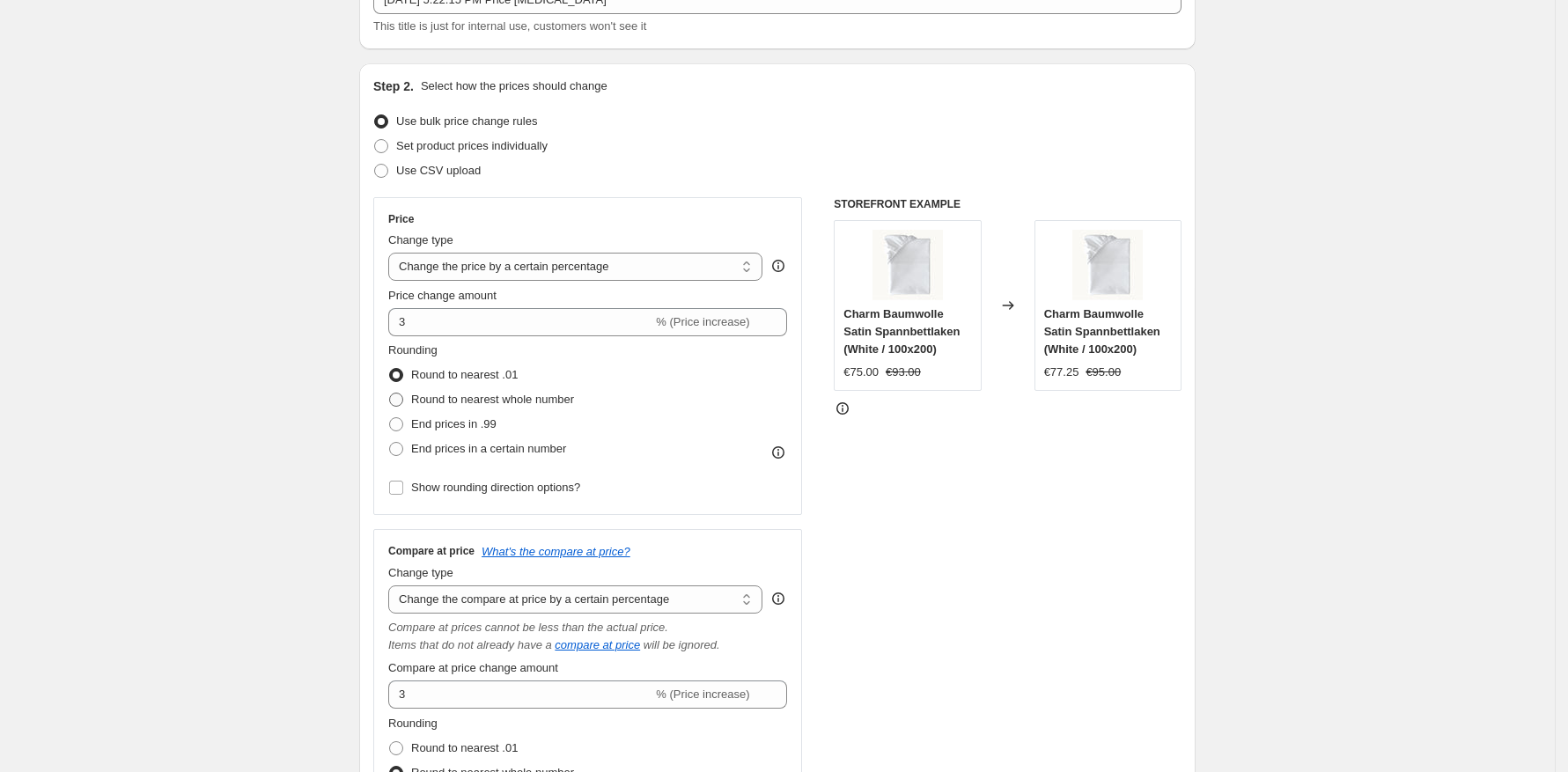
click at [495, 403] on span "Round to nearest whole number" at bounding box center [492, 399] width 163 height 13
click at [390, 394] on input "Round to nearest whole number" at bounding box center [389, 393] width 1 height 1
radio input "true"
click at [442, 427] on span "End prices in .99" at bounding box center [454, 424] width 85 height 13
click at [390, 419] on input "End prices in .99" at bounding box center [389, 418] width 1 height 1
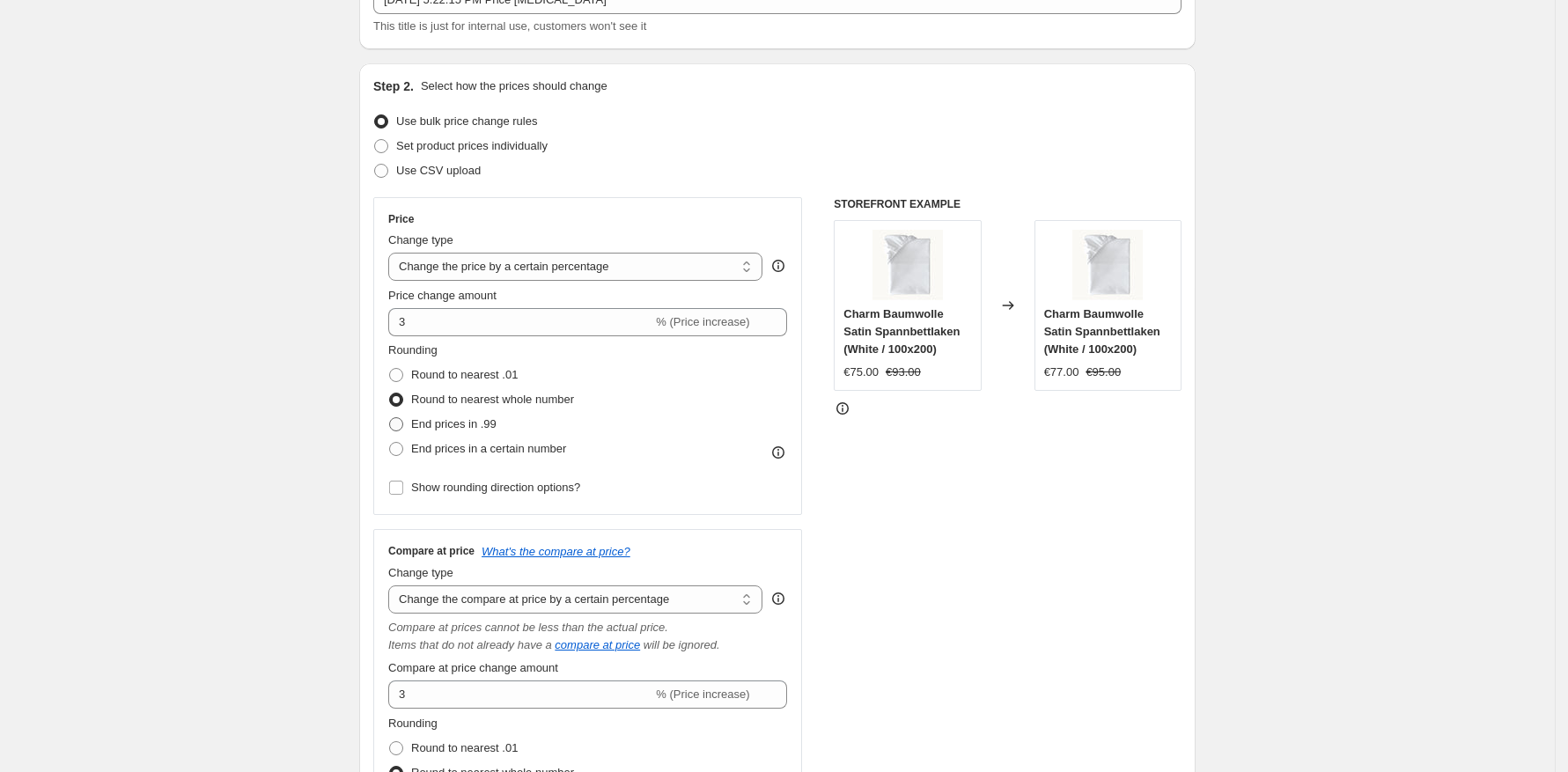
radio input "true"
click at [433, 453] on span "End prices in a certain number" at bounding box center [489, 449] width 155 height 13
click at [390, 443] on input "End prices in a certain number" at bounding box center [389, 442] width 1 height 1
radio input "true"
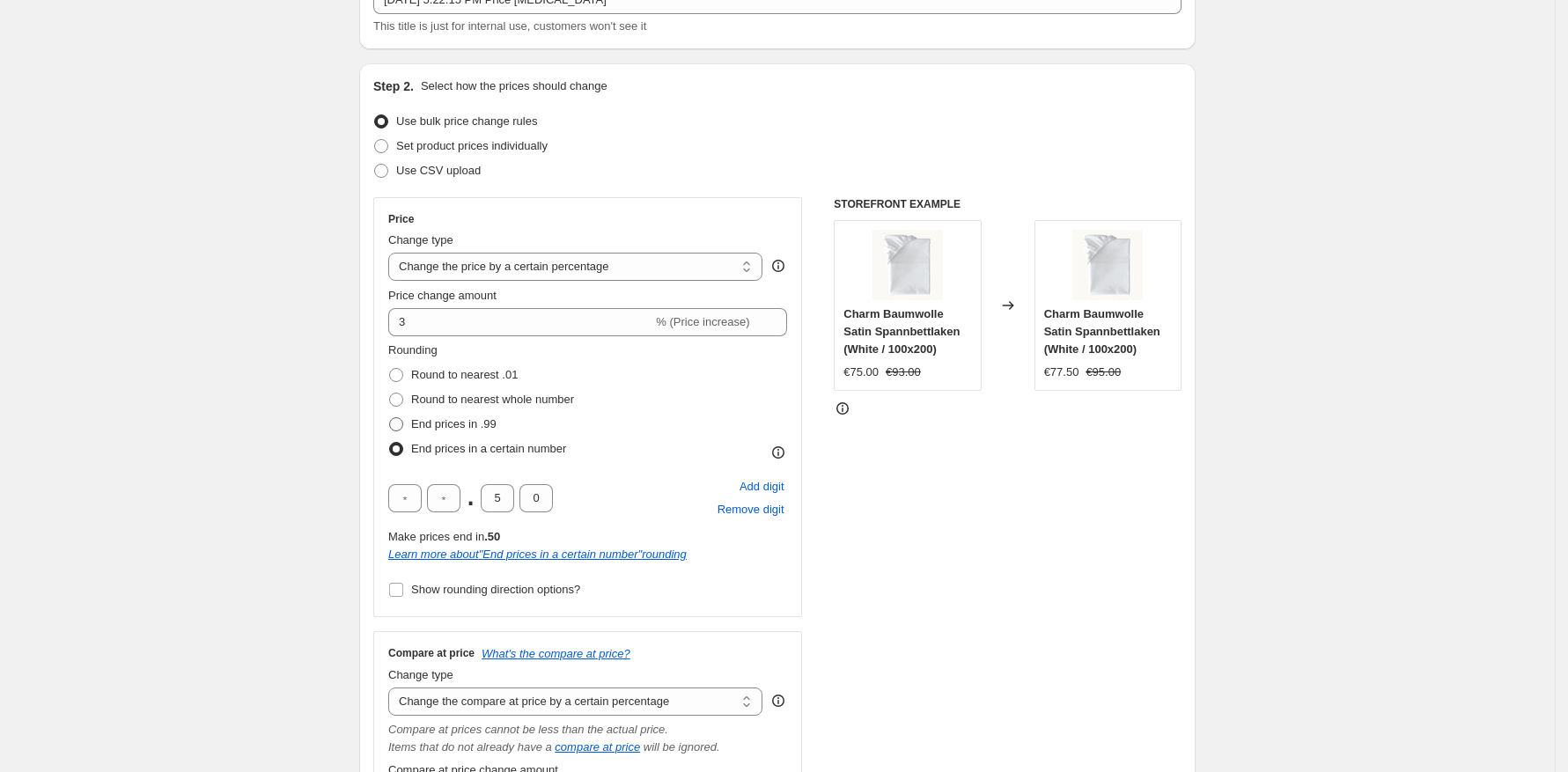
click at [461, 427] on span "End prices in .99" at bounding box center [454, 424] width 85 height 13
click at [390, 419] on input "End prices in .99" at bounding box center [389, 418] width 1 height 1
radio input "true"
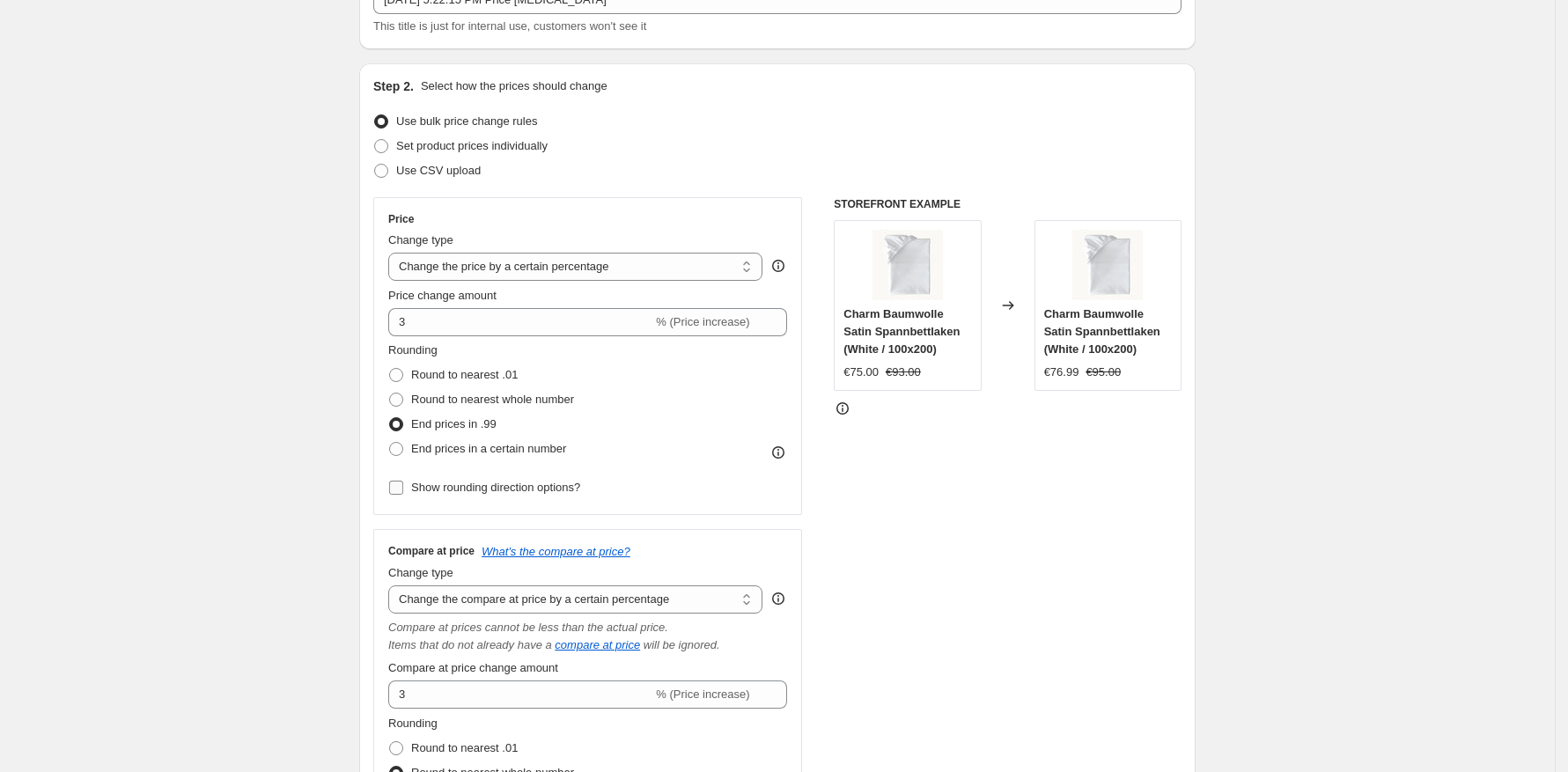
click at [468, 490] on span "Show rounding direction options?" at bounding box center [496, 487] width 169 height 13
click at [403, 490] on input "Show rounding direction options?" at bounding box center [396, 488] width 14 height 14
checkbox input "true"
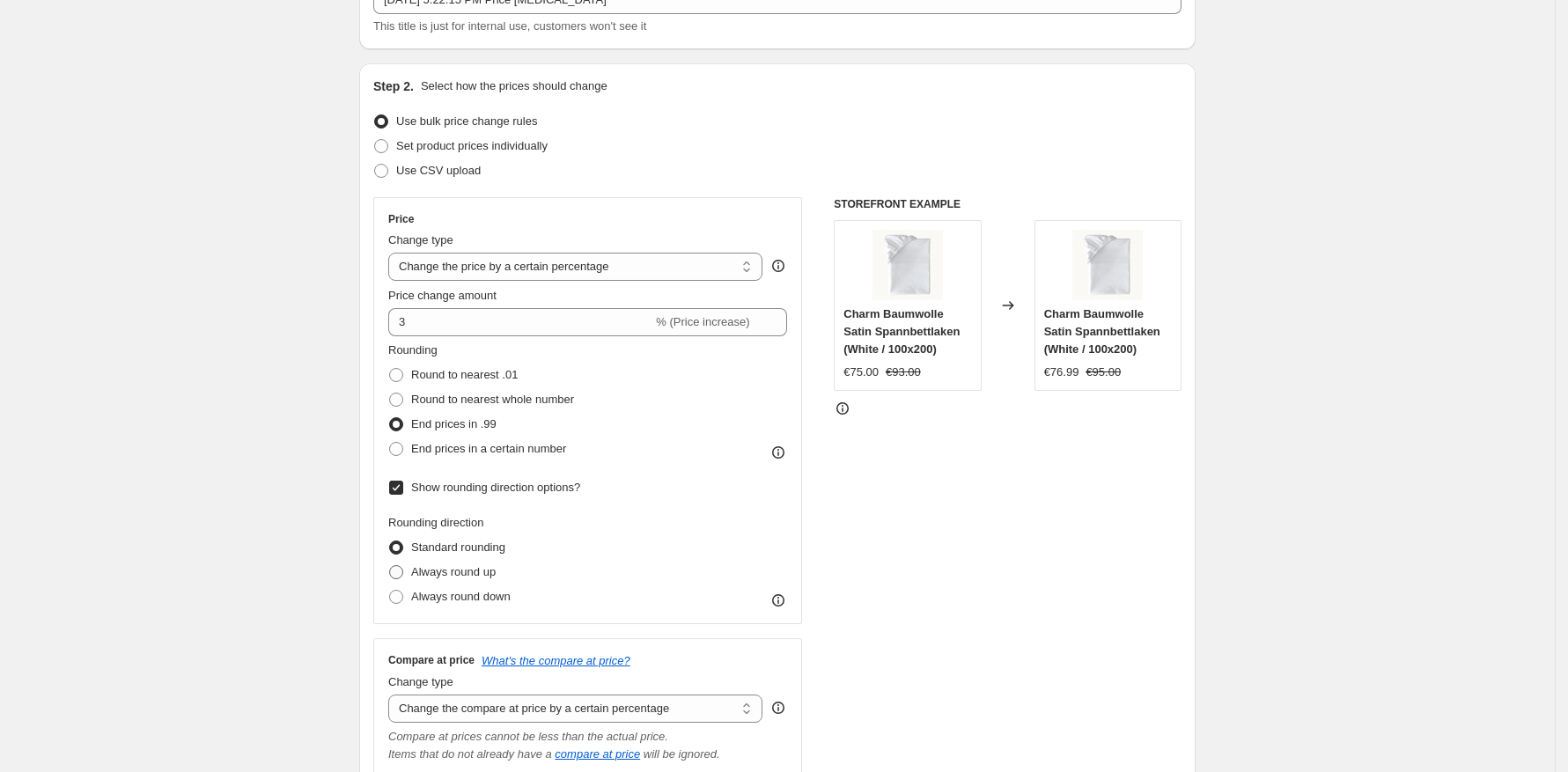
click at [451, 569] on span "Always round up" at bounding box center [454, 572] width 85 height 13
click at [390, 567] on input "Always round up" at bounding box center [389, 566] width 1 height 1
radio input "true"
click at [451, 550] on span "Standard rounding" at bounding box center [458, 547] width 94 height 13
click at [390, 542] on input "Standard rounding" at bounding box center [389, 541] width 1 height 1
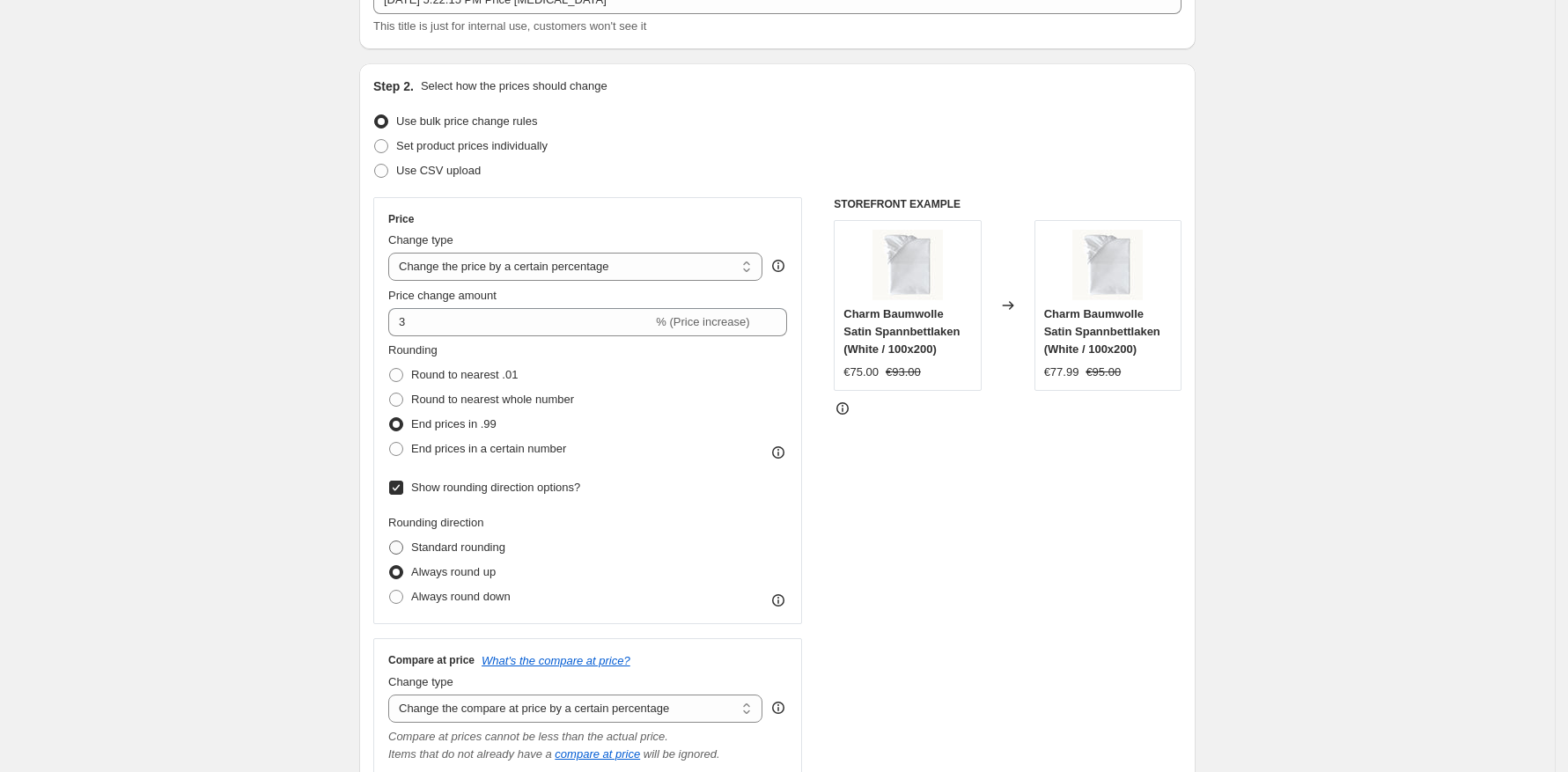
radio input "true"
click at [447, 566] on span "Always round up" at bounding box center [454, 572] width 85 height 13
click at [390, 566] on input "Always round up" at bounding box center [389, 566] width 1 height 1
radio input "true"
click at [444, 597] on span "Always round down" at bounding box center [461, 597] width 100 height 13
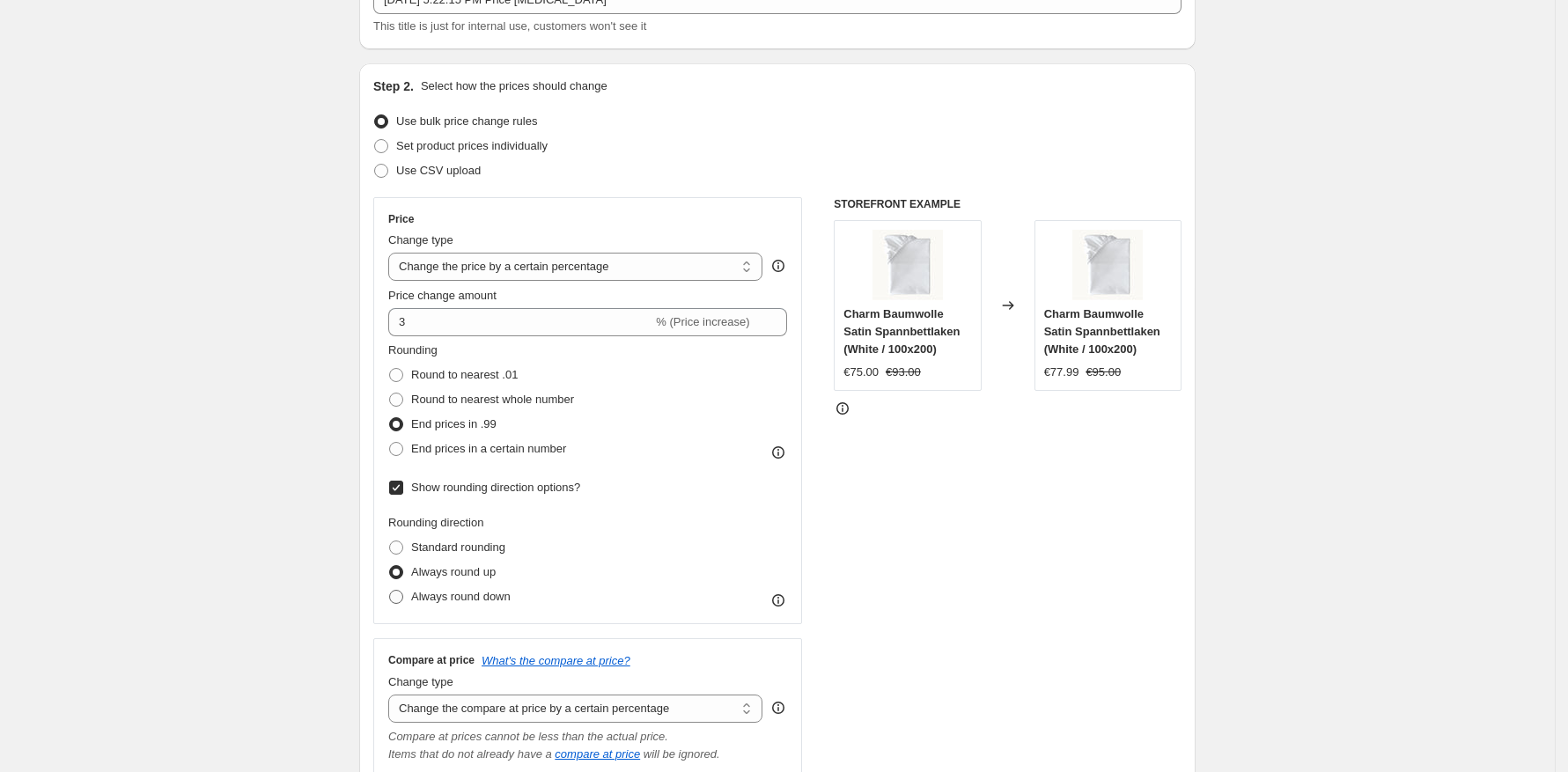
click at [390, 591] on input "Always round down" at bounding box center [389, 590] width 1 height 1
radio input "true"
click at [439, 573] on span "Always round up" at bounding box center [454, 572] width 85 height 13
click at [390, 567] on input "Always round up" at bounding box center [389, 566] width 1 height 1
radio input "true"
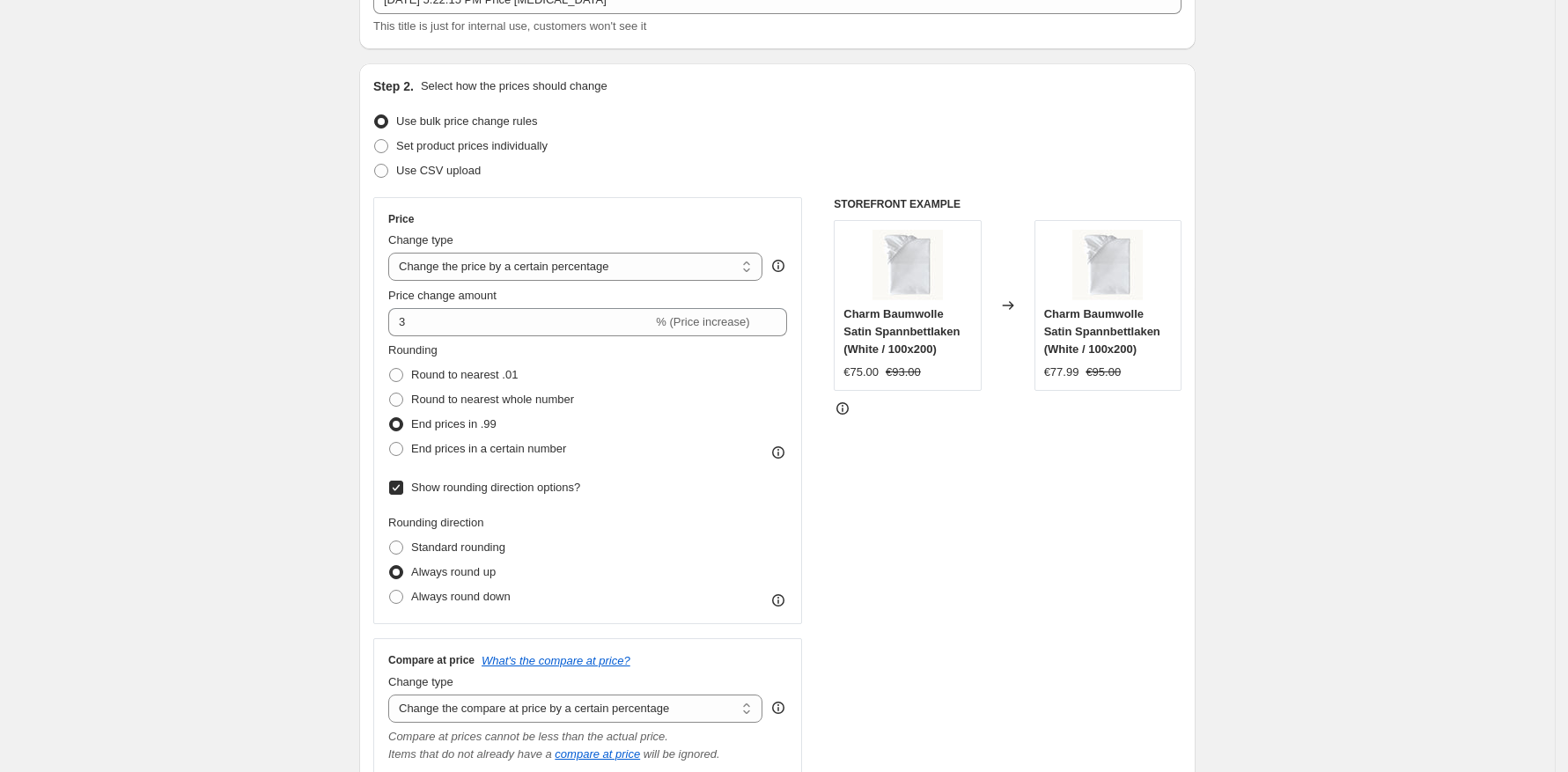
click at [447, 495] on span "Show rounding direction options?" at bounding box center [496, 488] width 169 height 18
click at [403, 495] on input "Show rounding direction options?" at bounding box center [396, 488] width 14 height 14
checkbox input "false"
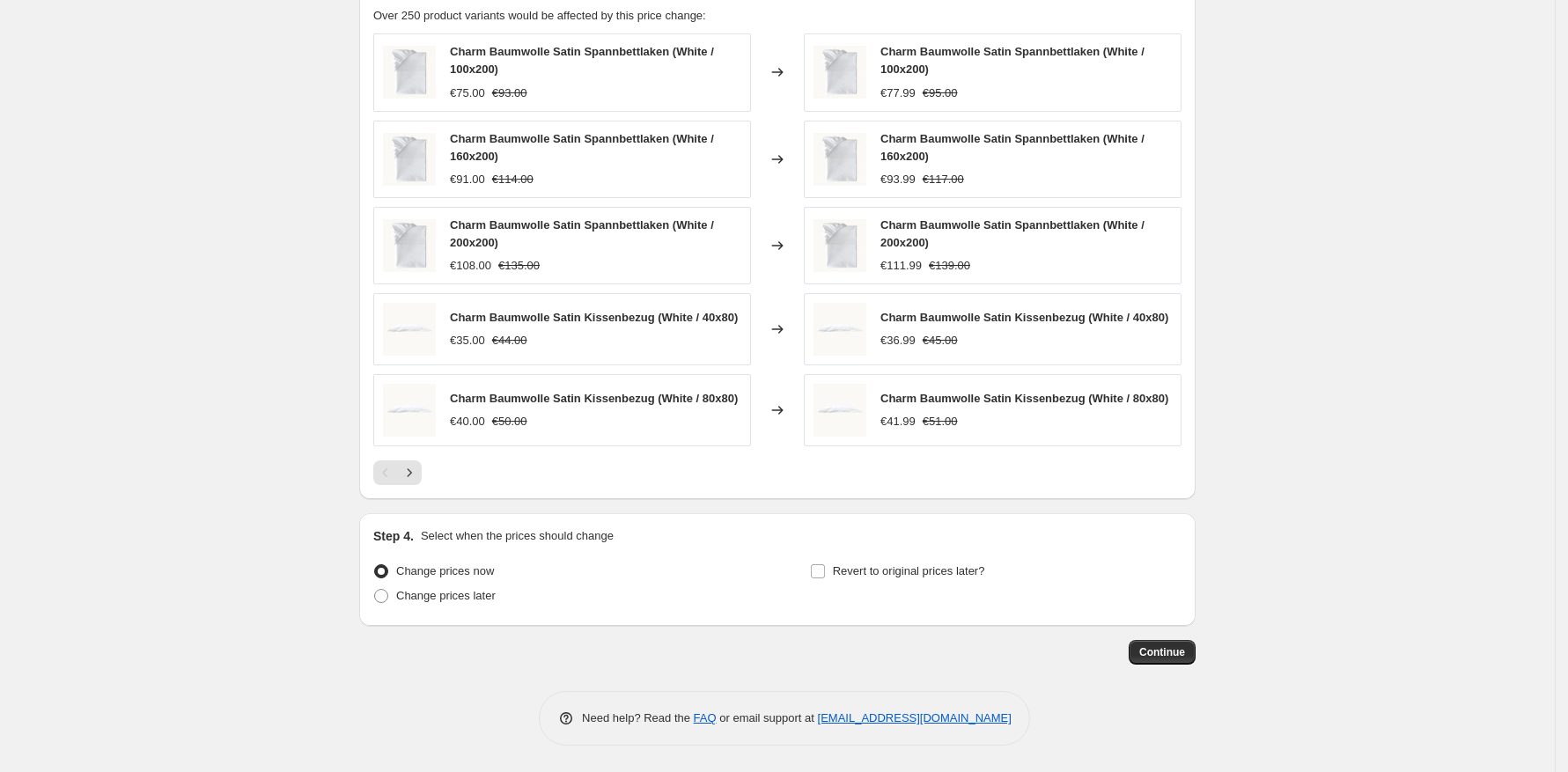
scroll to position [0, 0]
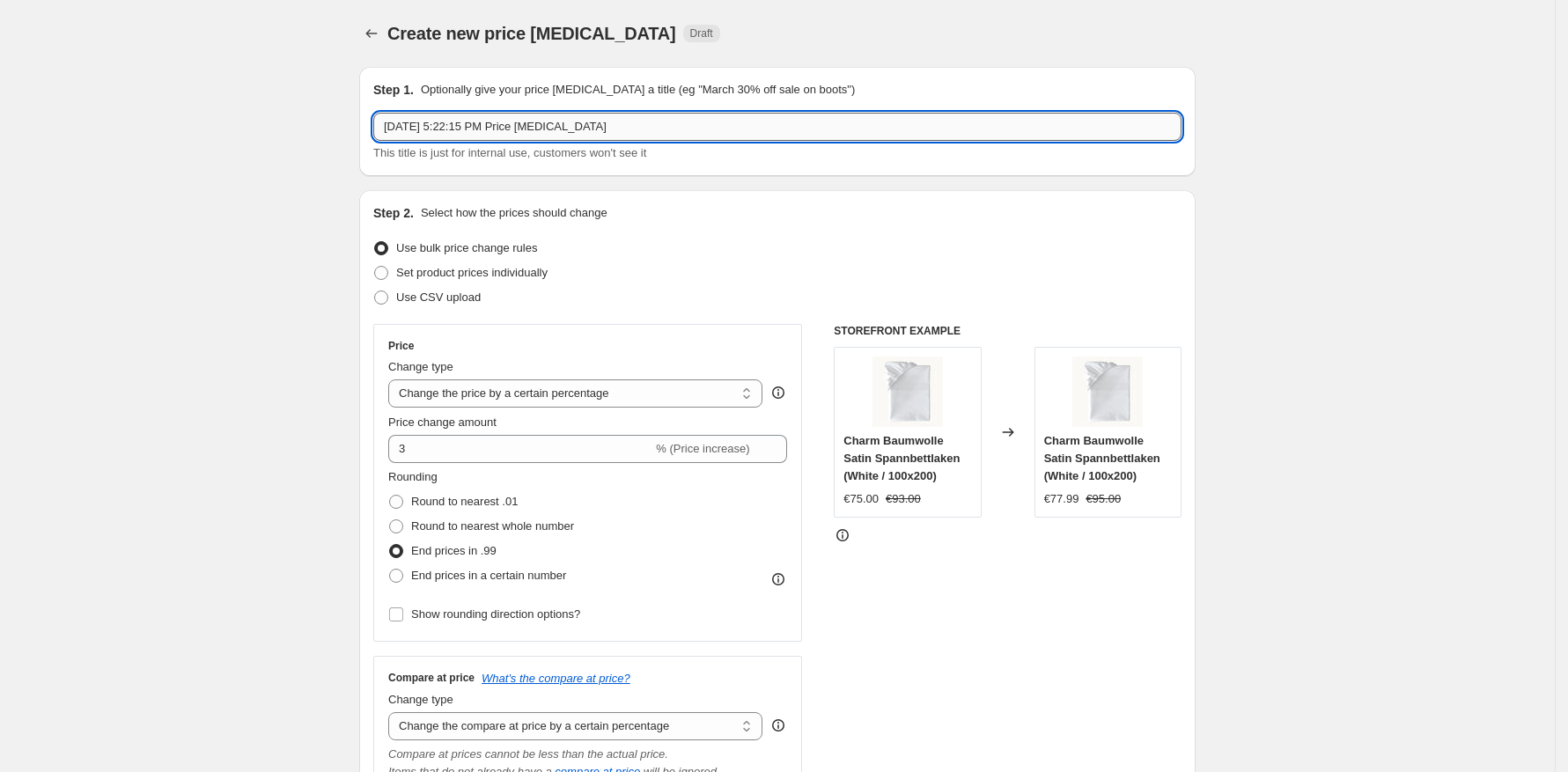
click at [558, 133] on input "[DATE] 5:22:15 PM Price [MEDICAL_DATA]" at bounding box center [777, 127] width 808 height 28
type input "Increase Prices by 3% All products"
click at [1164, 145] on div "This title is just for internal use, customers won't see it" at bounding box center [777, 153] width 808 height 18
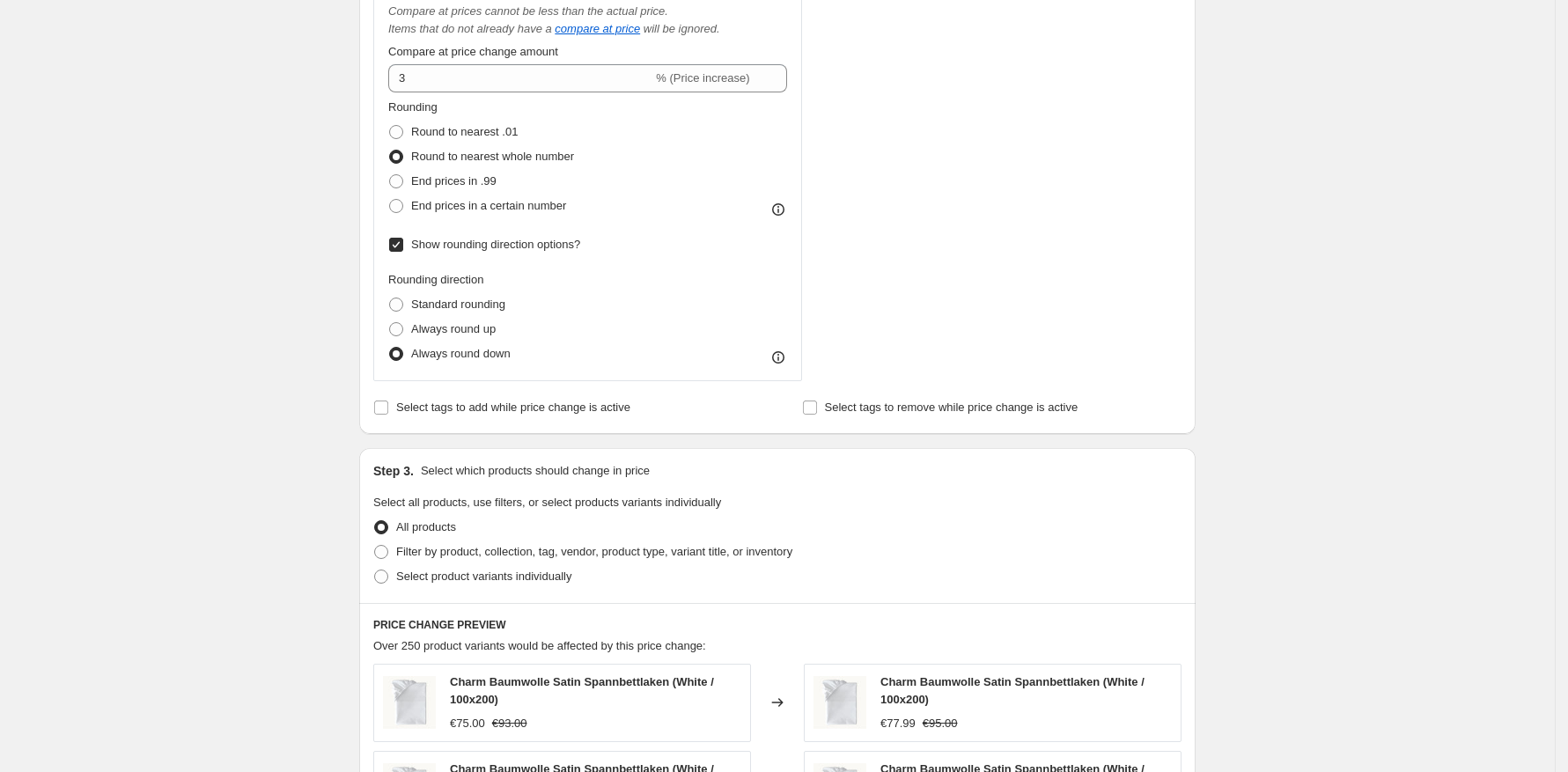
scroll to position [1375, 0]
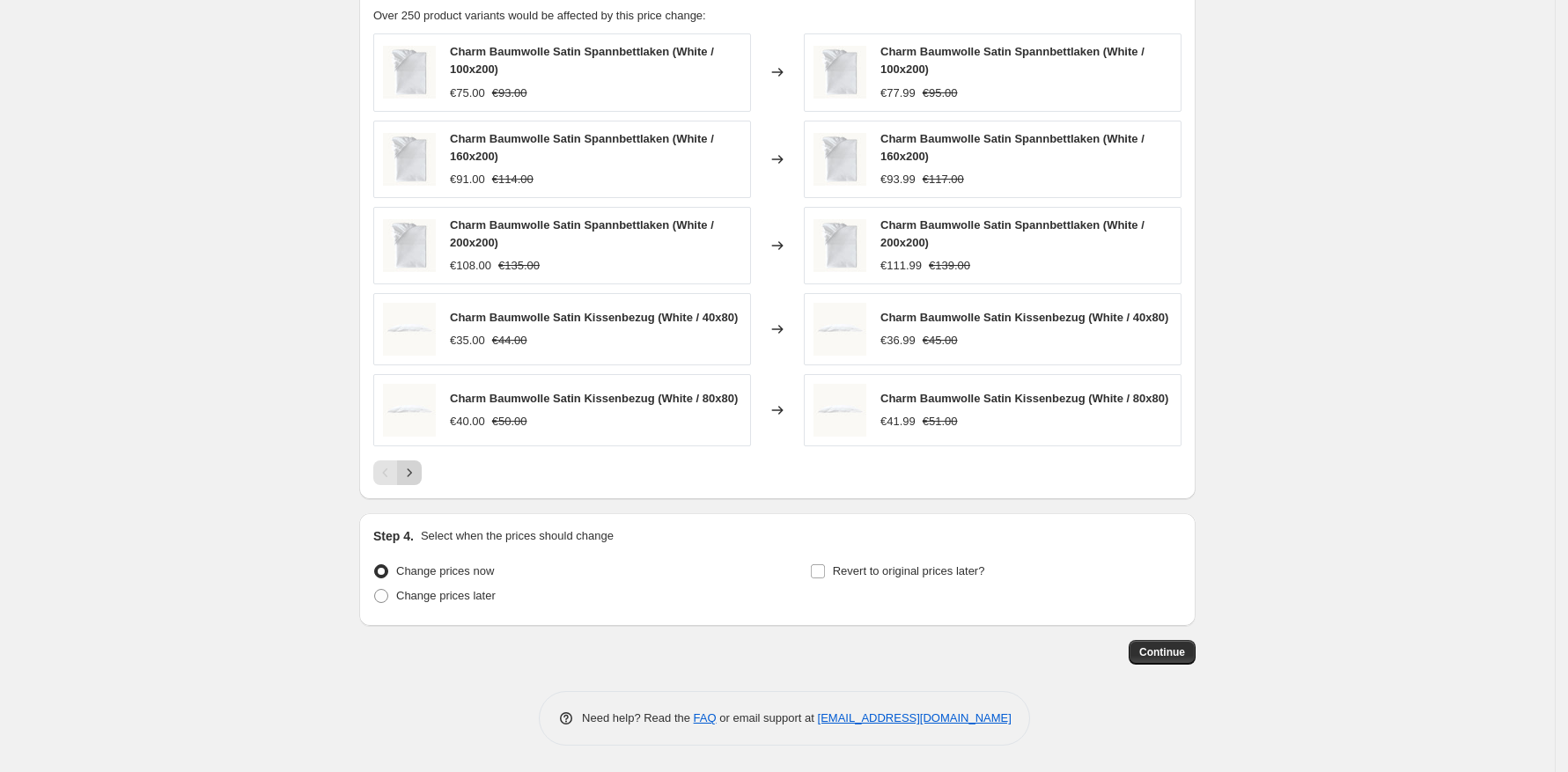
click at [416, 471] on icon "Next" at bounding box center [410, 473] width 18 height 18
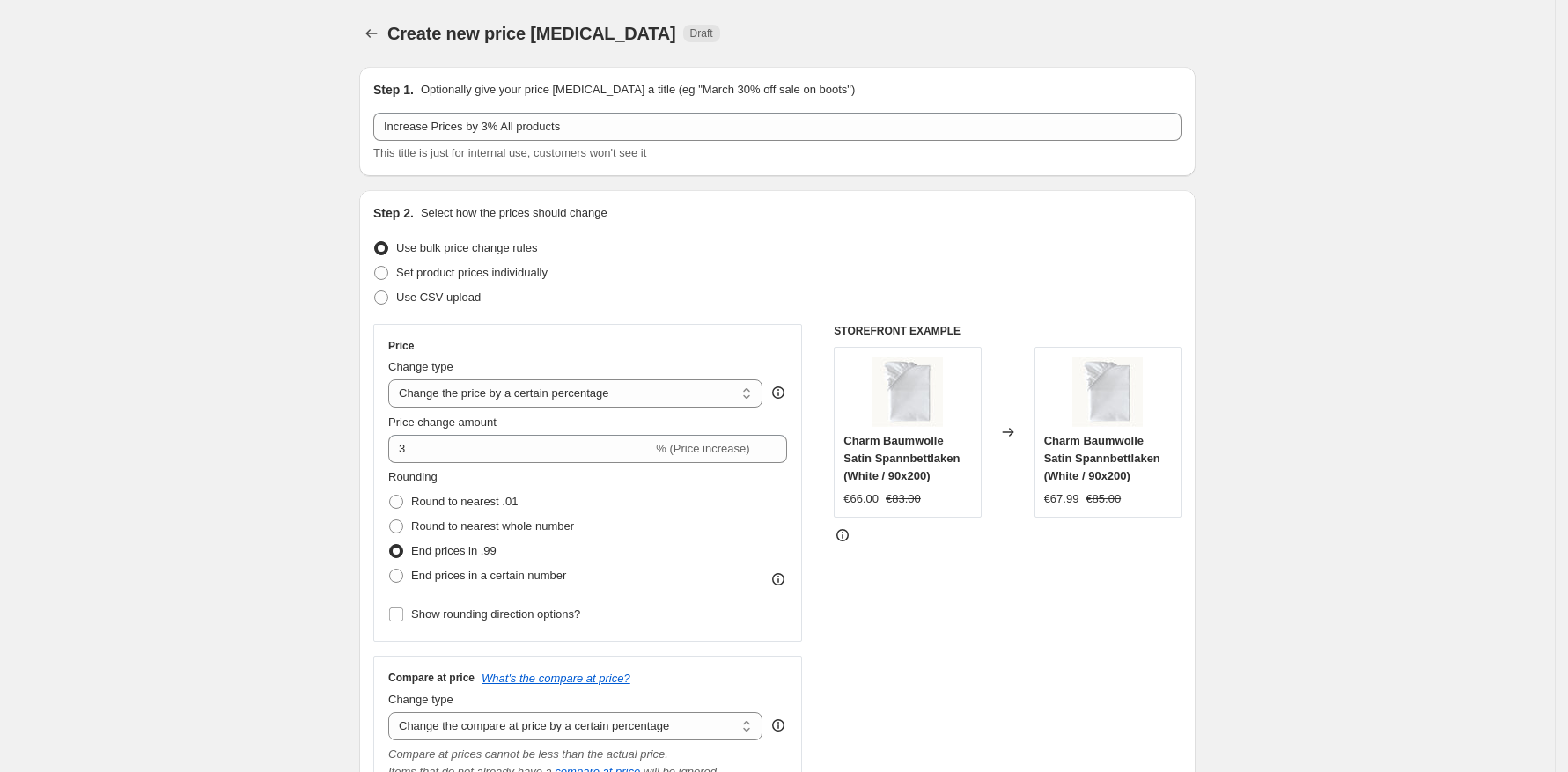
scroll to position [1386, 0]
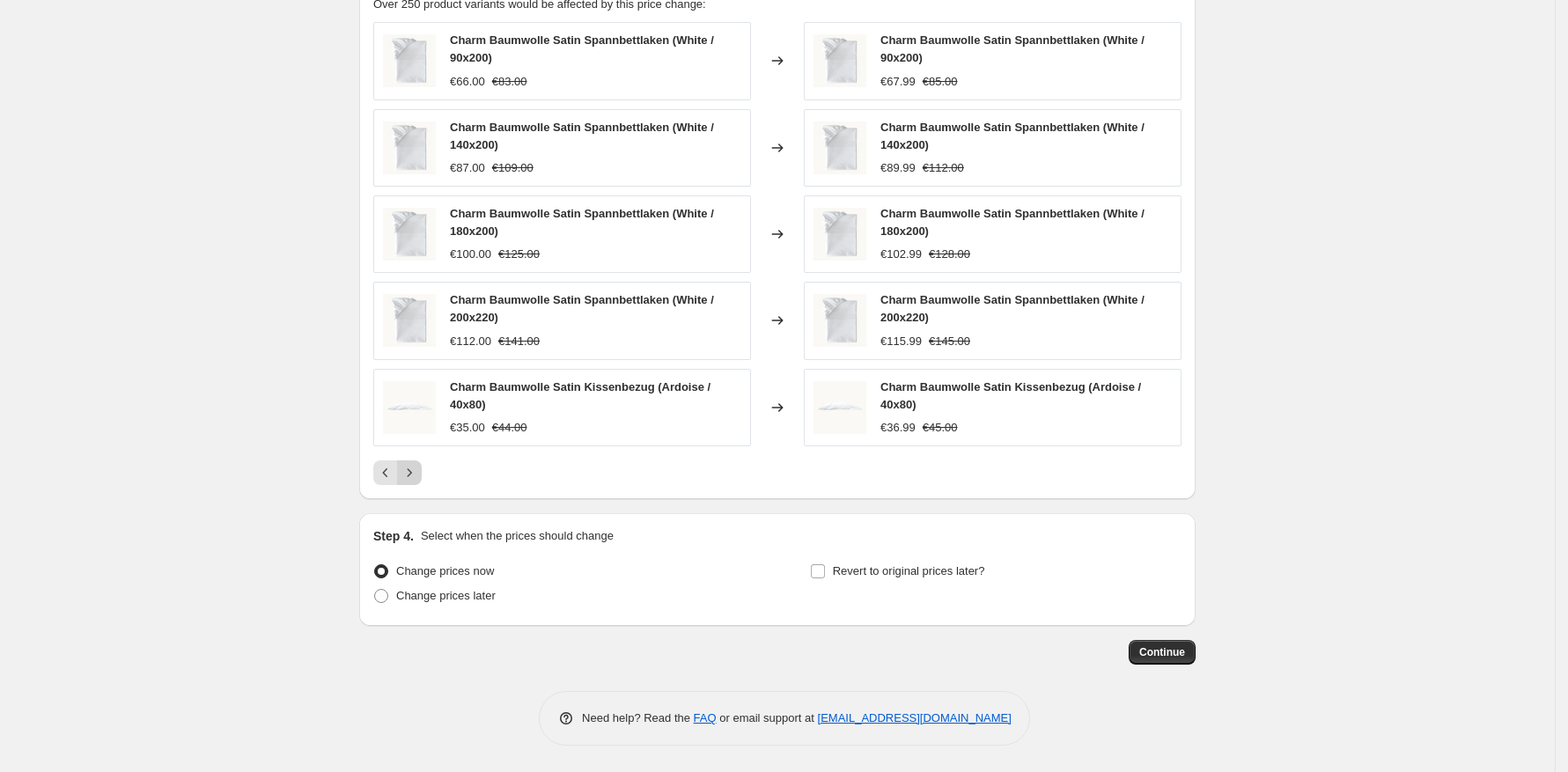
click at [417, 474] on icon "Next" at bounding box center [410, 473] width 18 height 18
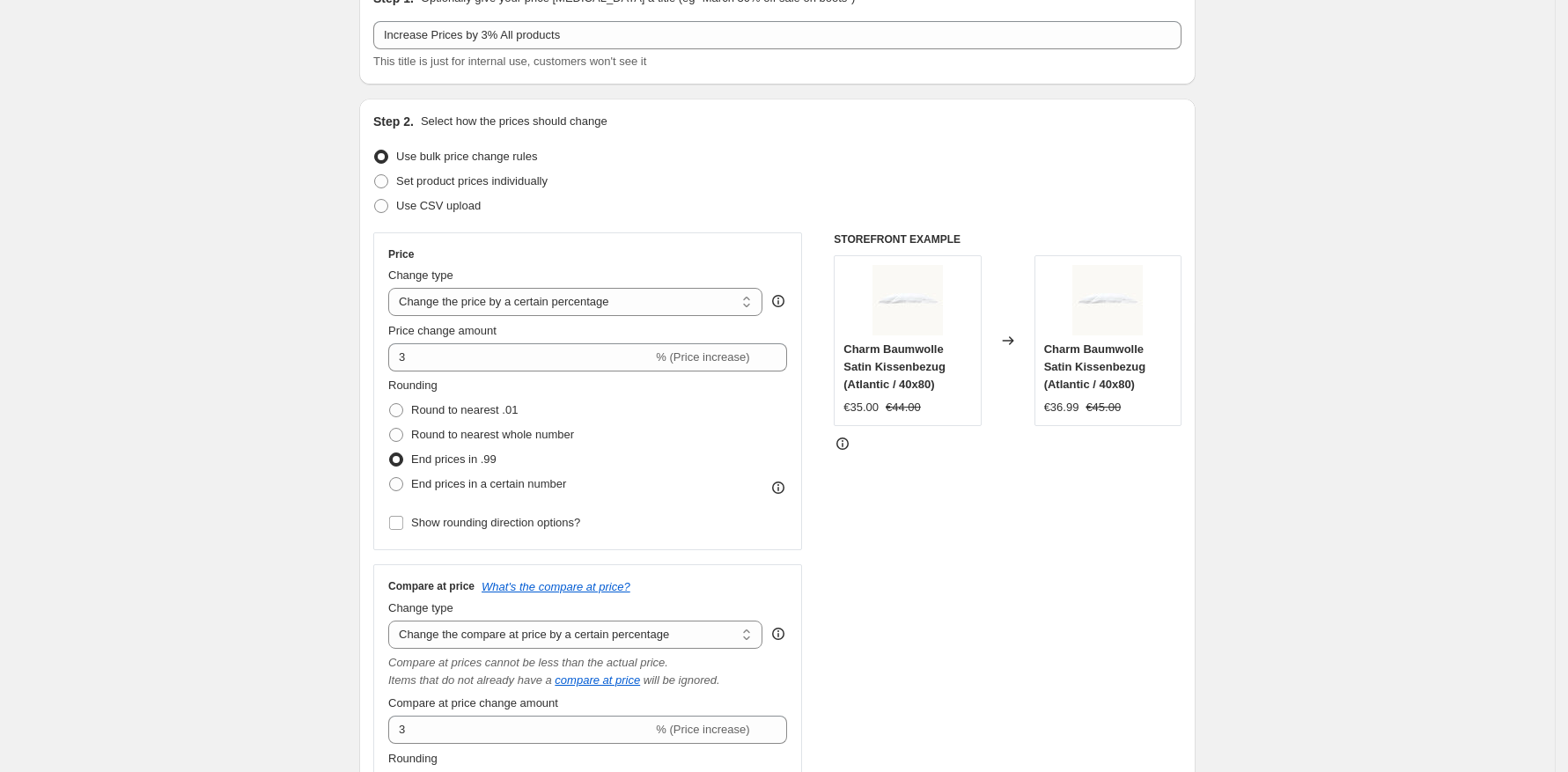
scroll to position [1375, 0]
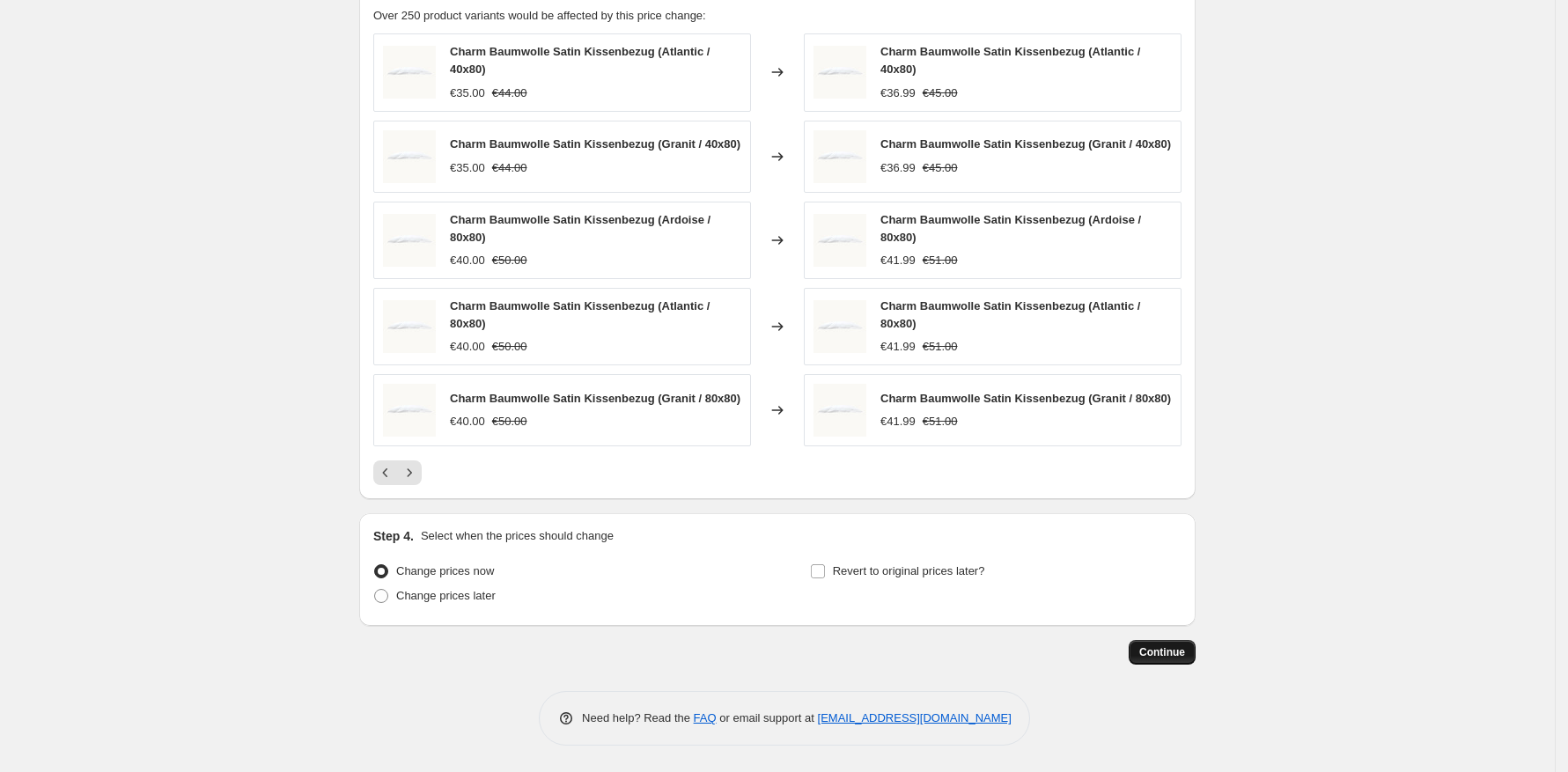
click at [1185, 650] on span "Continue" at bounding box center [1162, 653] width 46 height 14
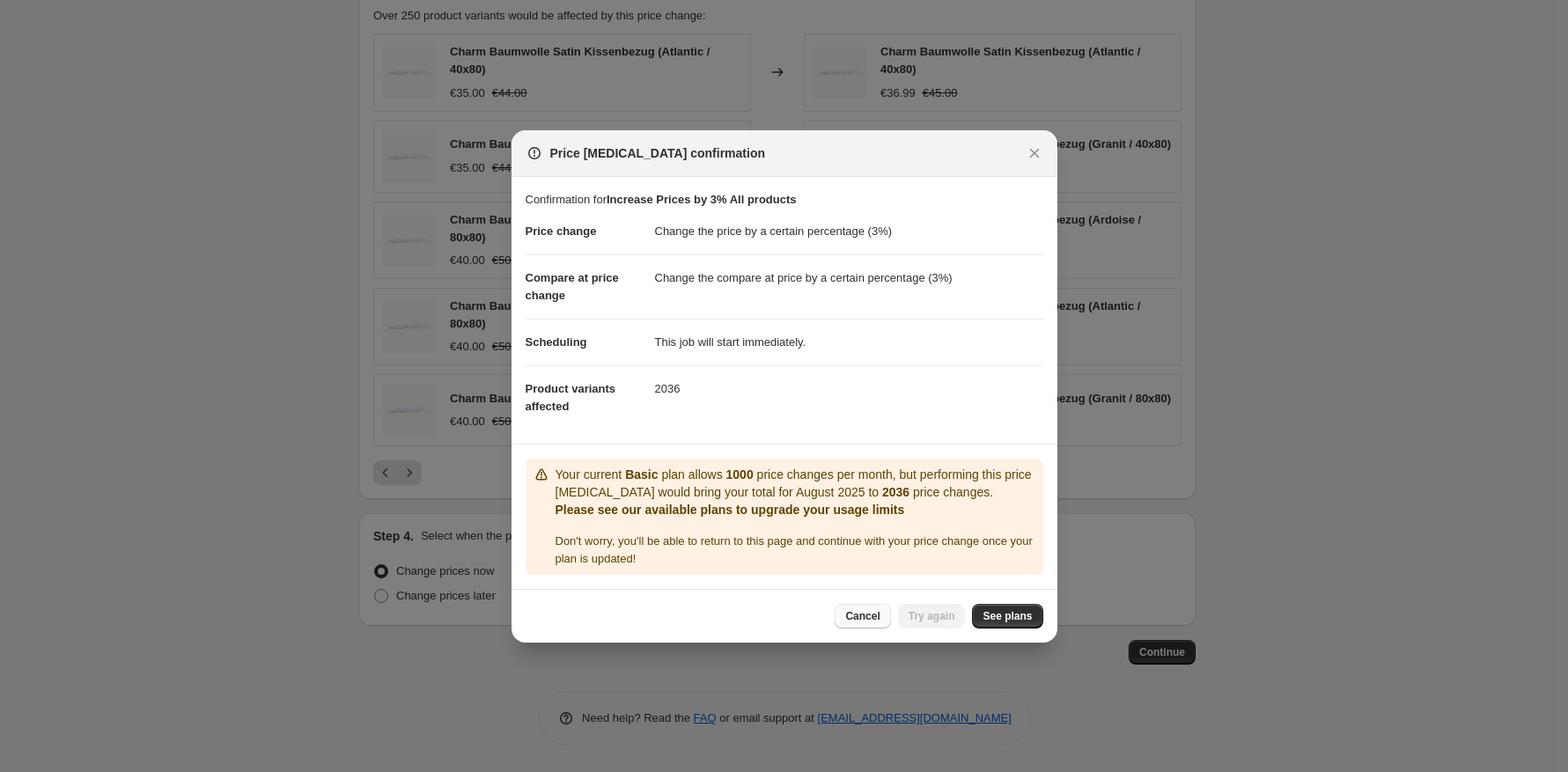
click at [854, 612] on span "Cancel" at bounding box center [862, 617] width 34 height 14
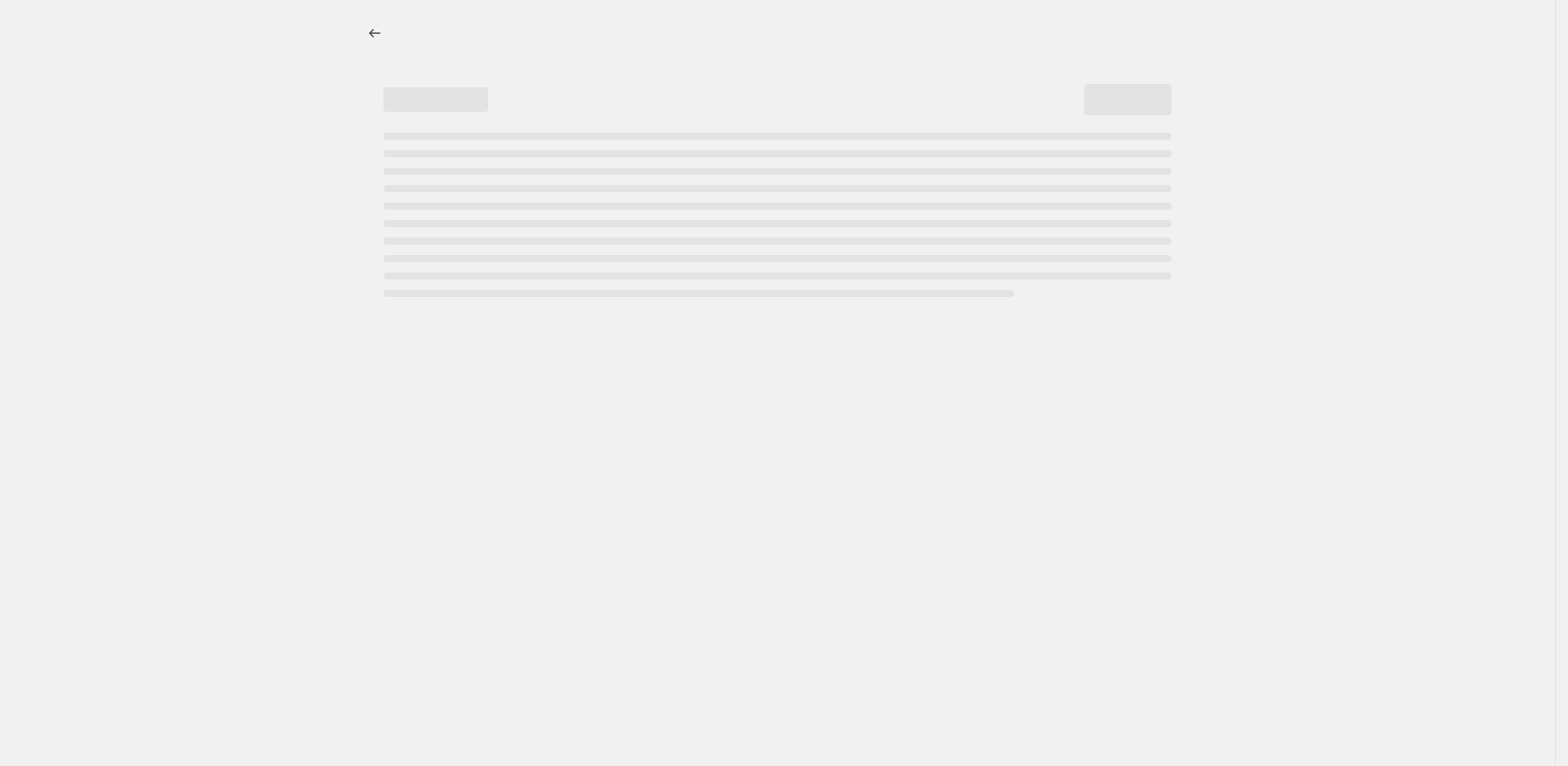
select select "percentage"
